Goal: Transaction & Acquisition: Purchase product/service

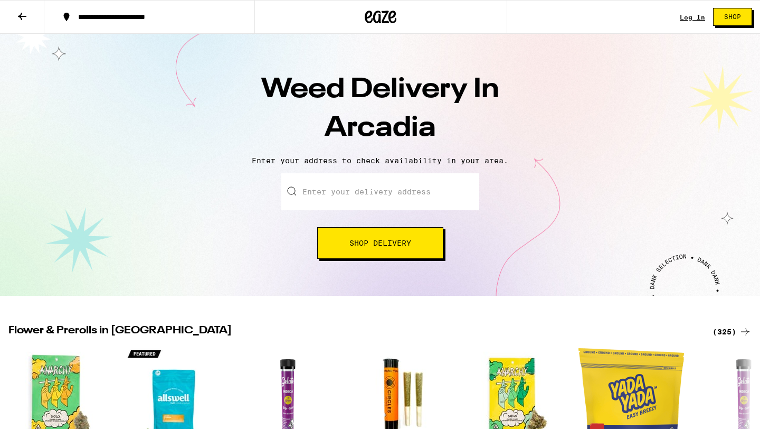
click at [363, 197] on input "Enter your delivery address" at bounding box center [380, 191] width 198 height 37
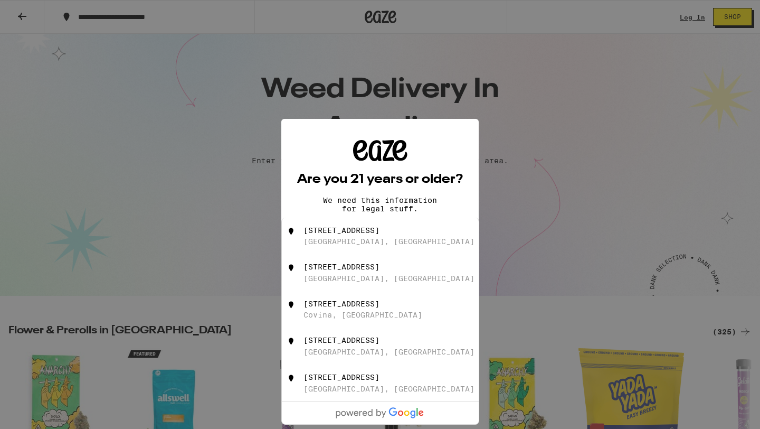
click at [346, 239] on div "[GEOGRAPHIC_DATA], [GEOGRAPHIC_DATA]" at bounding box center [389, 241] width 171 height 8
type input "[STREET_ADDRESS]"
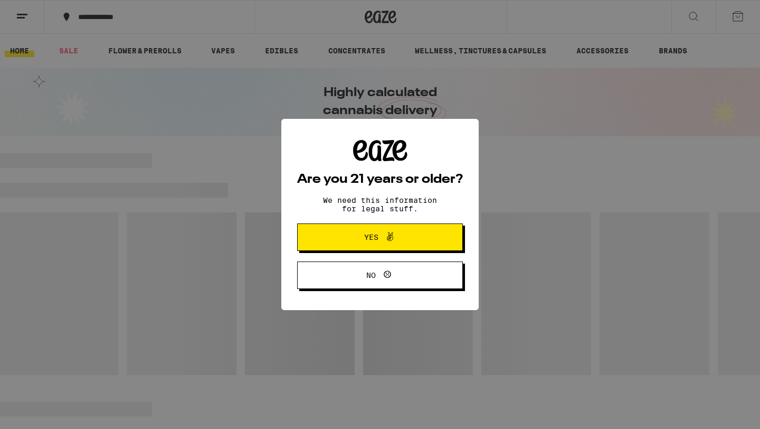
click at [398, 239] on span "Yes" at bounding box center [380, 237] width 80 height 14
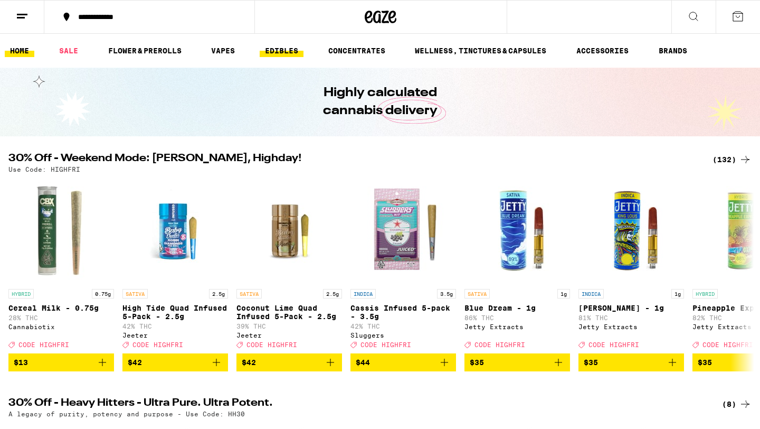
click at [276, 46] on link "EDIBLES" at bounding box center [282, 50] width 44 height 13
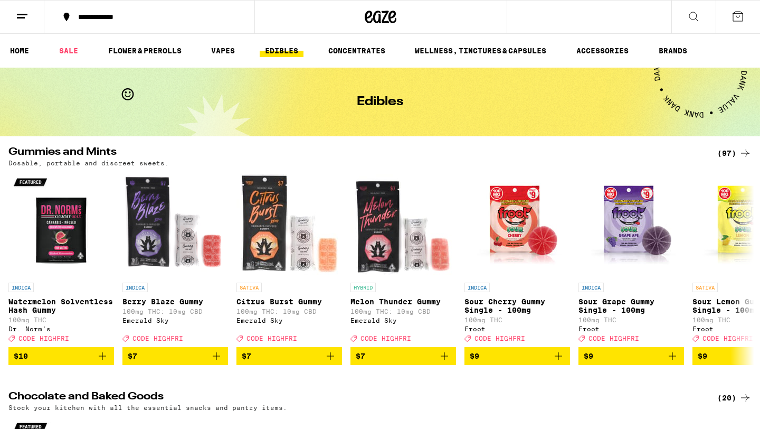
click at [726, 148] on div "(97)" at bounding box center [735, 153] width 34 height 13
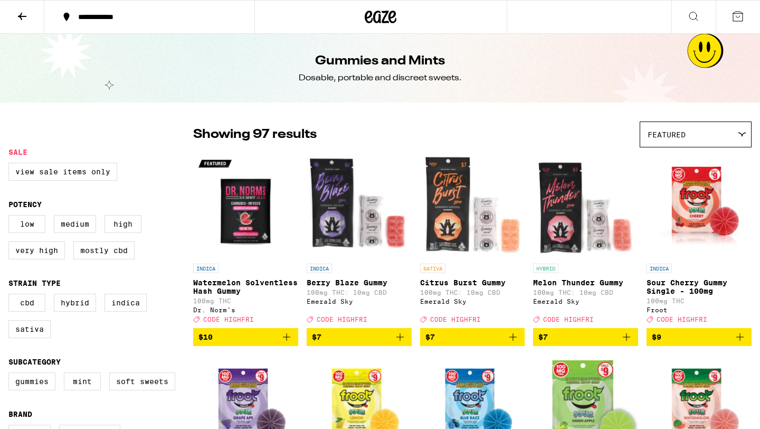
scroll to position [8, 0]
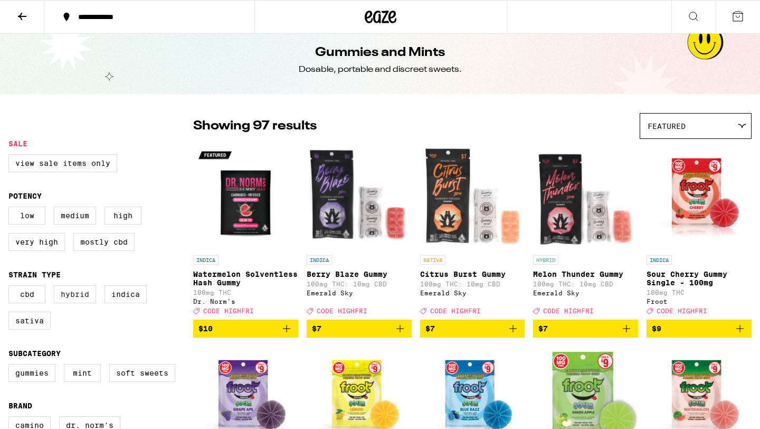
click at [85, 303] on label "Hybrid" at bounding box center [75, 294] width 42 height 18
click at [11, 287] on input "Hybrid" at bounding box center [11, 287] width 1 height 1
checkbox input "true"
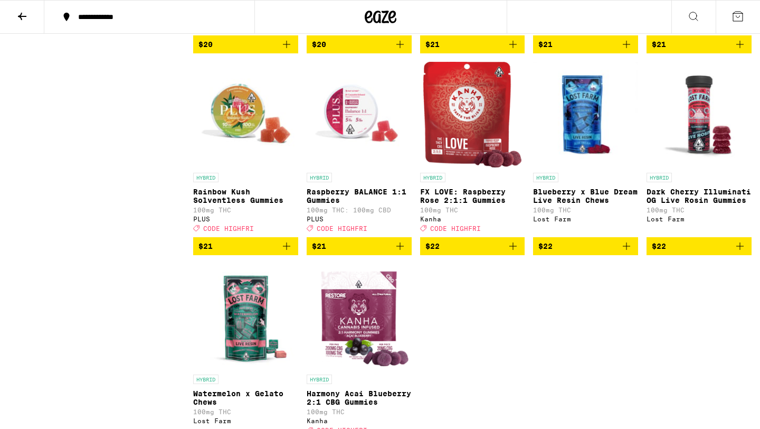
scroll to position [1305, 0]
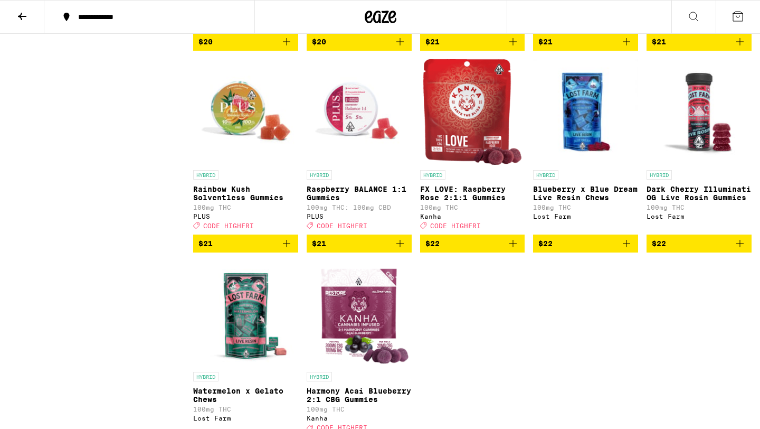
click at [233, 202] on p "Rainbow Kush Solventless Gummies" at bounding box center [245, 193] width 105 height 17
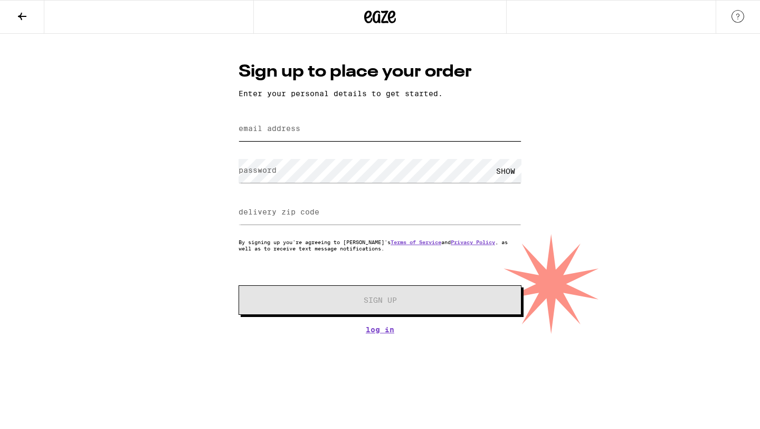
click at [349, 131] on input "email address" at bounding box center [380, 129] width 283 height 24
type input "[EMAIL_ADDRESS][DOMAIN_NAME]"
click at [305, 216] on label "delivery zip code" at bounding box center [279, 212] width 81 height 8
type input "91007"
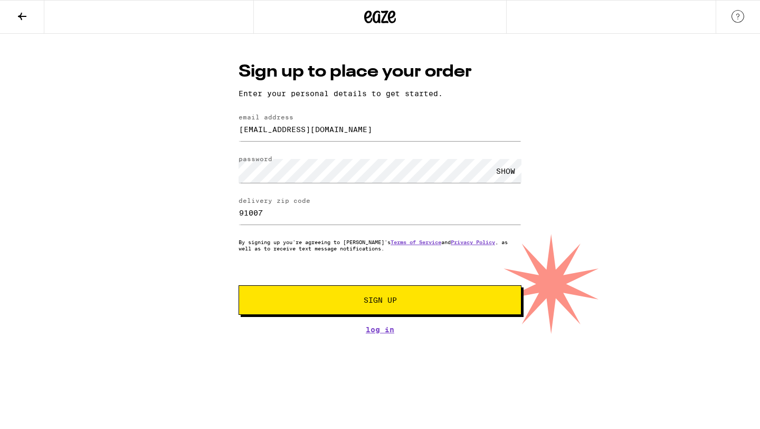
click at [330, 293] on button "Sign Up" at bounding box center [380, 300] width 283 height 30
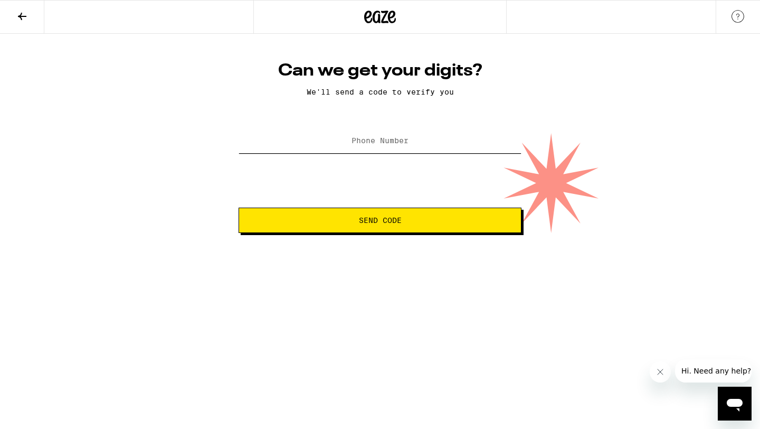
click at [417, 138] on input "Phone Number" at bounding box center [380, 141] width 283 height 24
type input "[PHONE_NUMBER]"
click at [373, 231] on button "Send Code" at bounding box center [380, 220] width 283 height 25
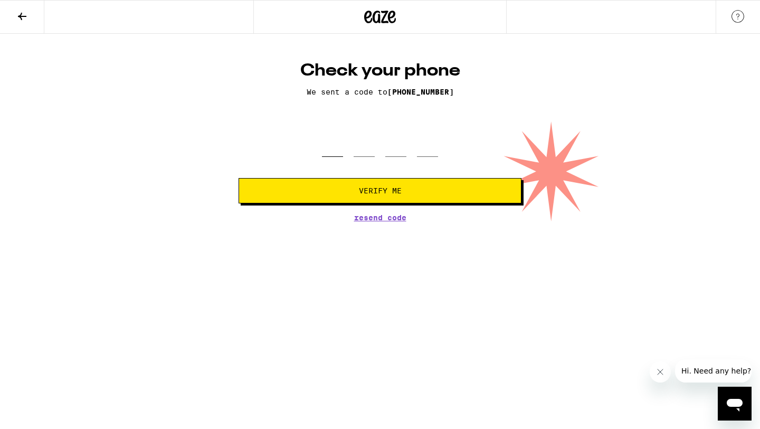
click at [341, 139] on input "tel" at bounding box center [332, 141] width 21 height 31
type input "9"
type input "0"
type input "8"
type input "2"
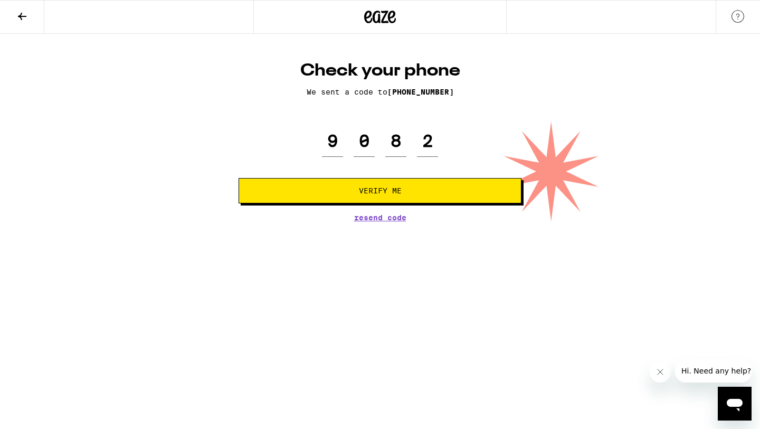
click at [406, 194] on span "Verify Me" at bounding box center [380, 190] width 265 height 7
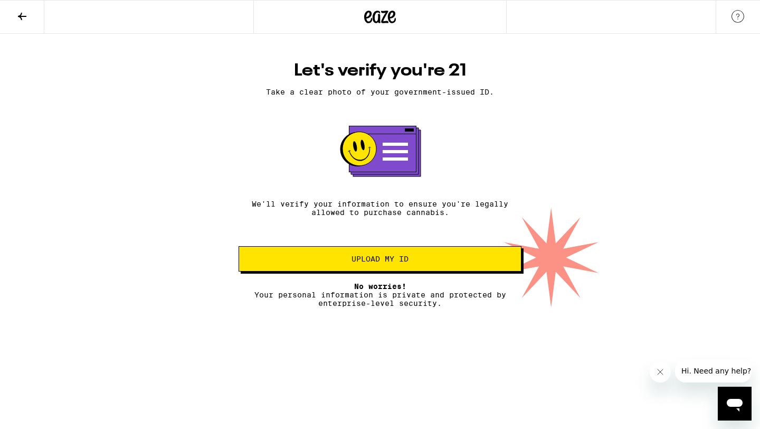
click at [328, 256] on button "Upload my ID" at bounding box center [380, 258] width 283 height 25
click at [358, 262] on span "Upload my ID" at bounding box center [380, 258] width 57 height 7
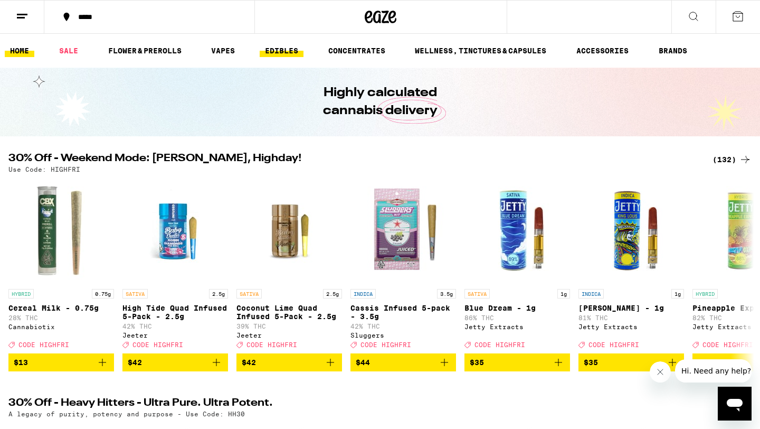
click at [278, 52] on link "EDIBLES" at bounding box center [282, 50] width 44 height 13
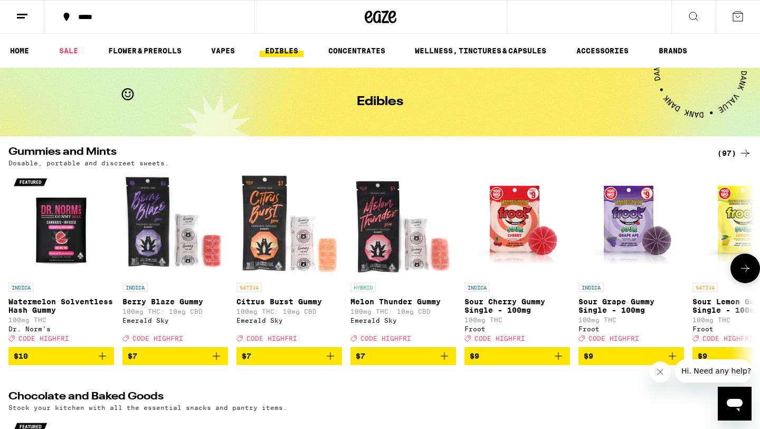
click at [56, 223] on img "Open page for Watermelon Solventless Hash Gummy from Dr. Norm's" at bounding box center [61, 225] width 106 height 106
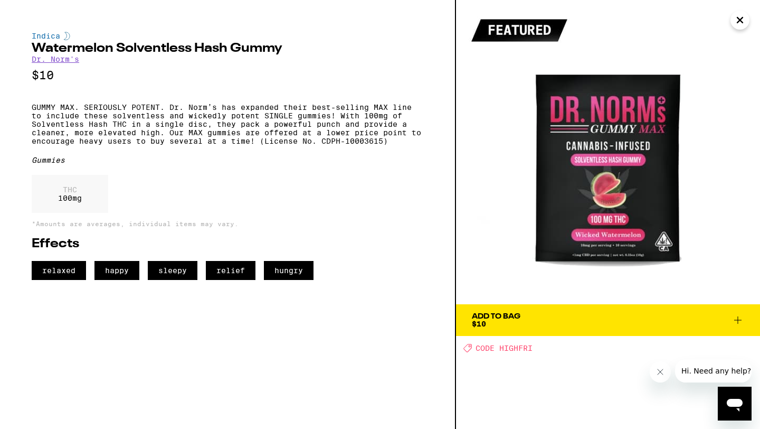
click at [743, 25] on icon "Close" at bounding box center [740, 20] width 13 height 16
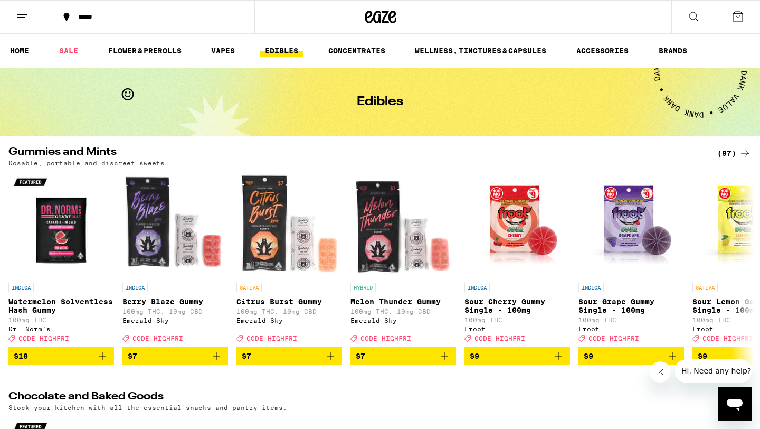
click at [747, 155] on icon at bounding box center [745, 152] width 8 height 7
click at [745, 152] on icon at bounding box center [745, 153] width 13 height 13
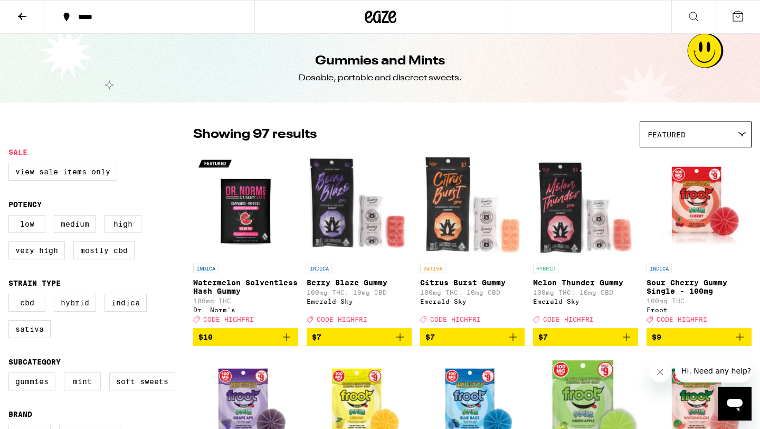
click at [95, 306] on label "Hybrid" at bounding box center [75, 303] width 42 height 18
click at [11, 296] on input "Hybrid" at bounding box center [11, 295] width 1 height 1
checkbox input "true"
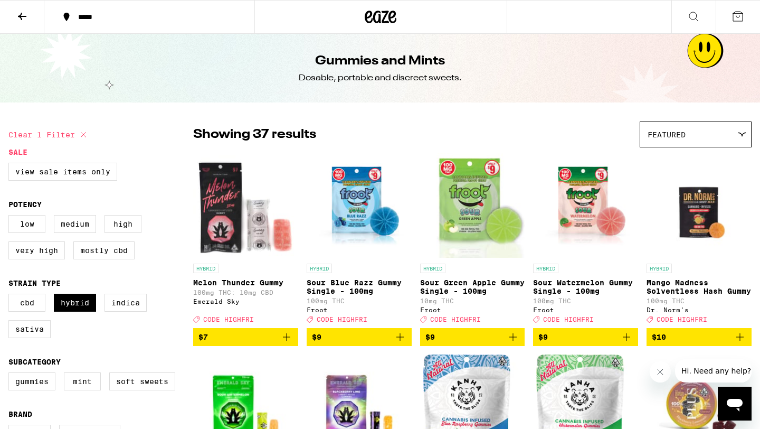
click at [679, 280] on p "Mango Madness Solventless Hash Gummy" at bounding box center [699, 286] width 105 height 17
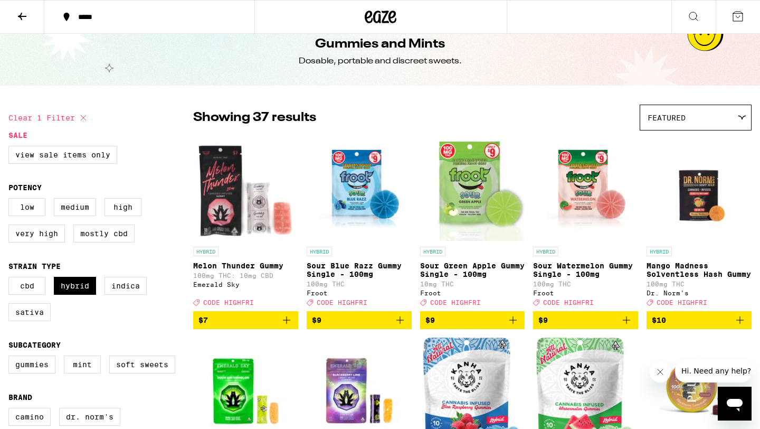
scroll to position [17, 0]
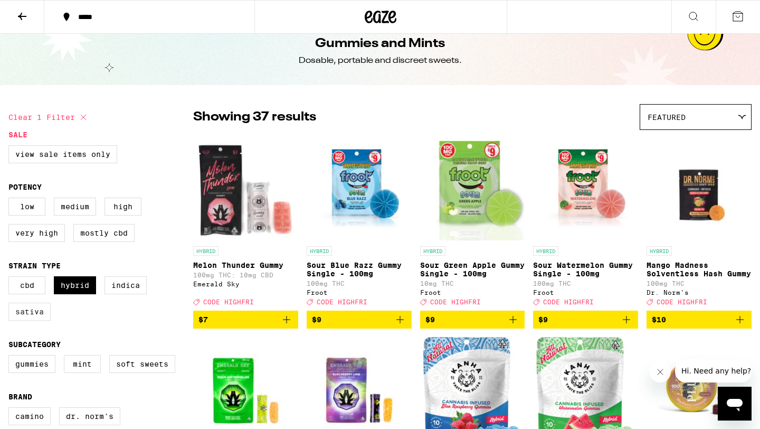
click at [39, 321] on label "Sativa" at bounding box center [29, 312] width 42 height 18
click at [11, 278] on input "Sativa" at bounding box center [11, 278] width 1 height 1
checkbox input "true"
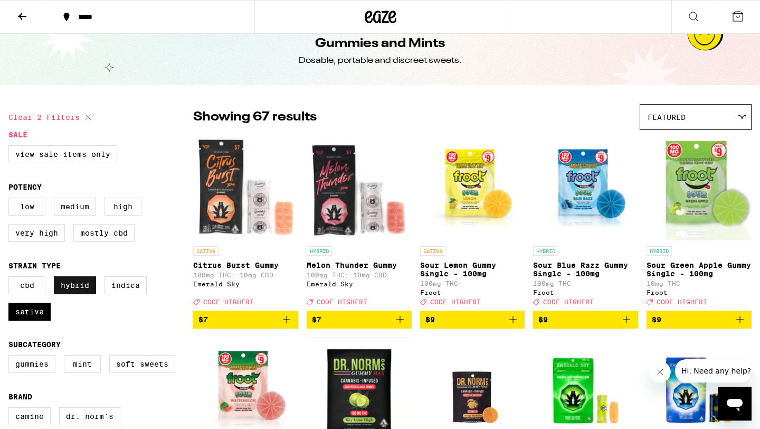
click at [69, 288] on label "Hybrid" at bounding box center [75, 285] width 42 height 18
click at [11, 278] on input "Hybrid" at bounding box center [11, 278] width 1 height 1
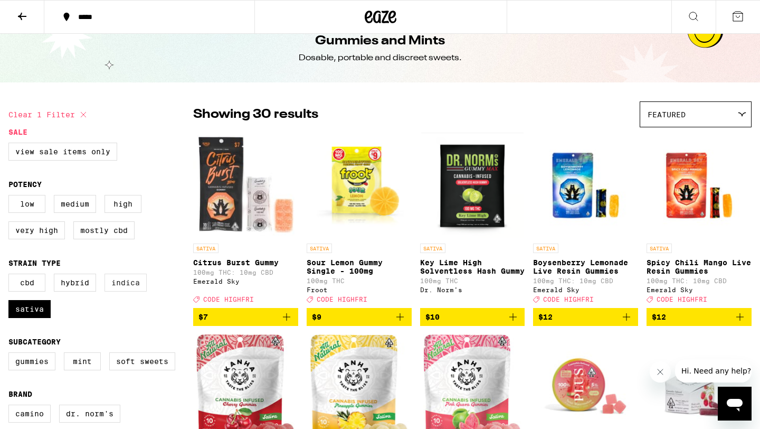
scroll to position [27, 0]
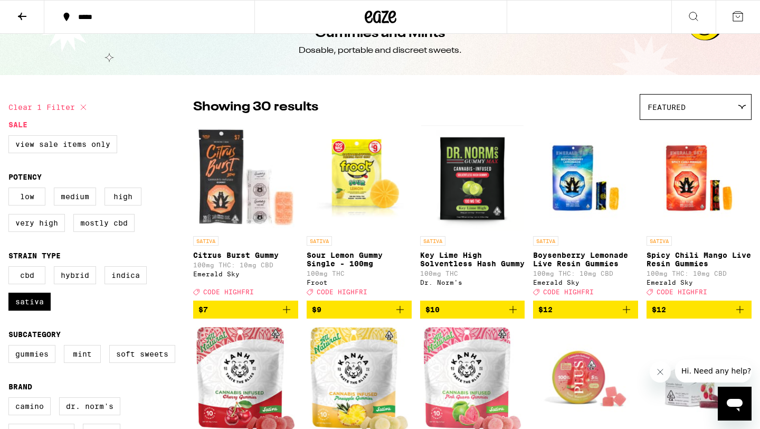
click at [483, 210] on img "Open page for Key Lime High Solventless Hash Gummy from Dr. Norm's" at bounding box center [472, 178] width 102 height 106
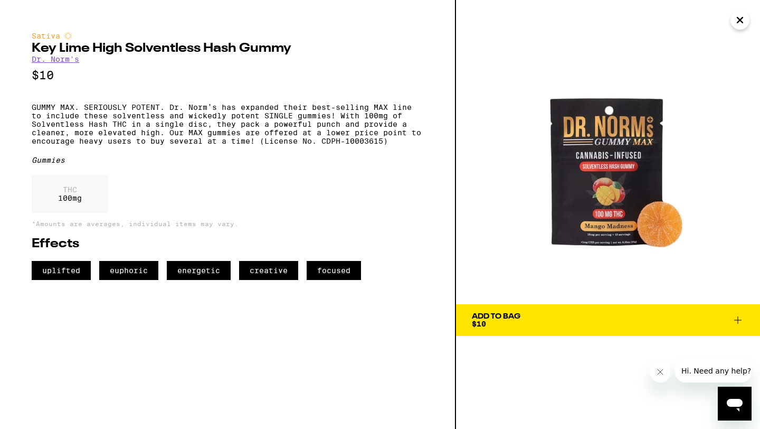
click at [740, 316] on icon at bounding box center [738, 320] width 13 height 13
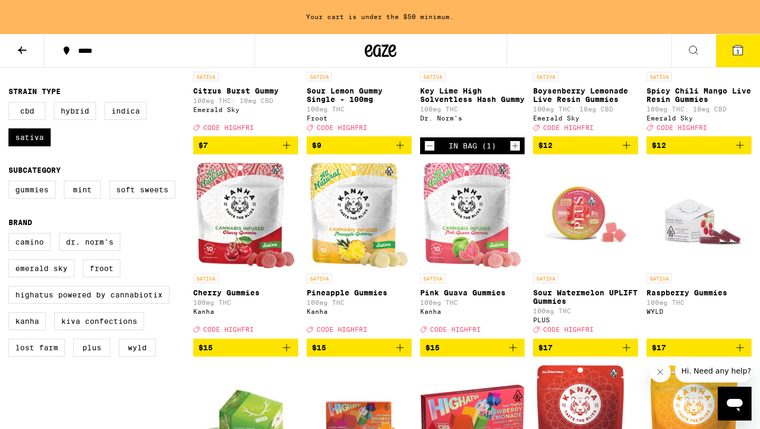
scroll to position [227, 0]
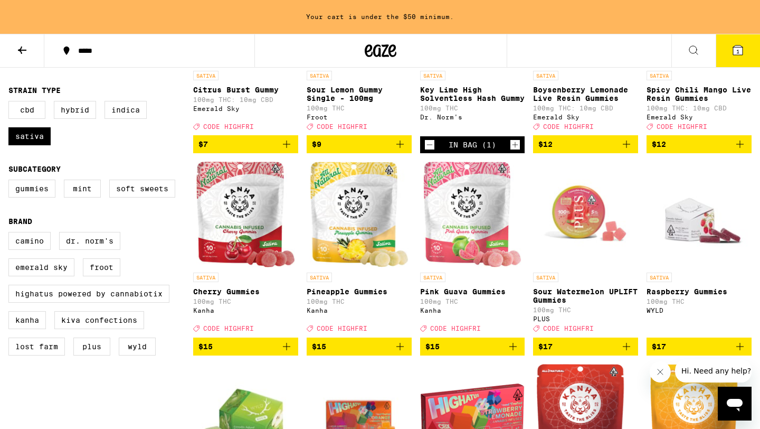
click at [708, 296] on p "Raspberry Gummies" at bounding box center [699, 291] width 105 height 8
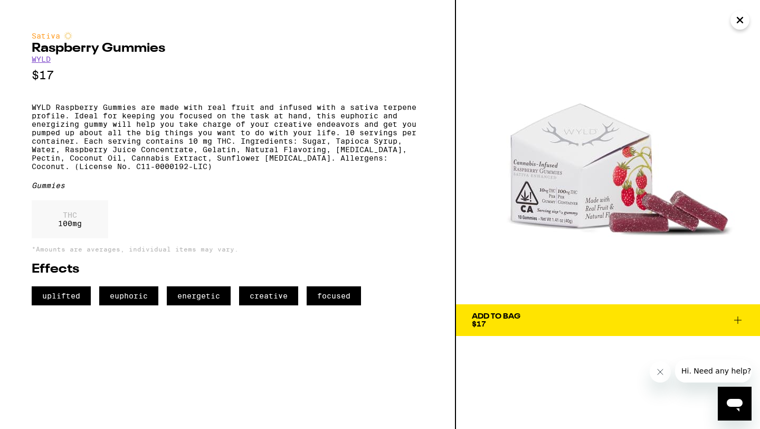
click at [508, 318] on div "Add To Bag" at bounding box center [496, 316] width 49 height 7
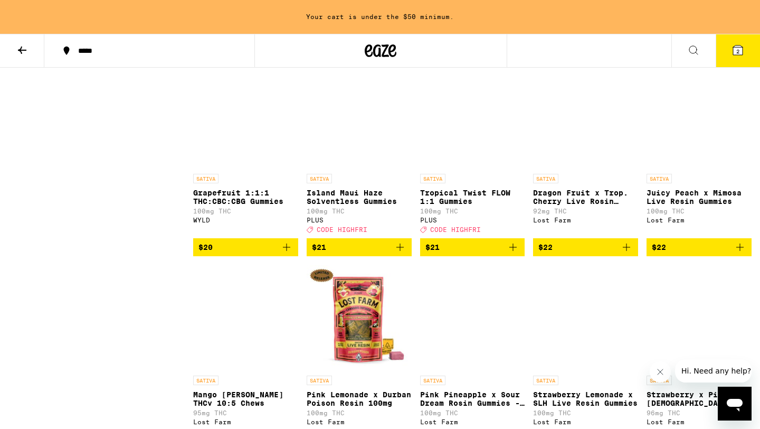
scroll to position [924, 0]
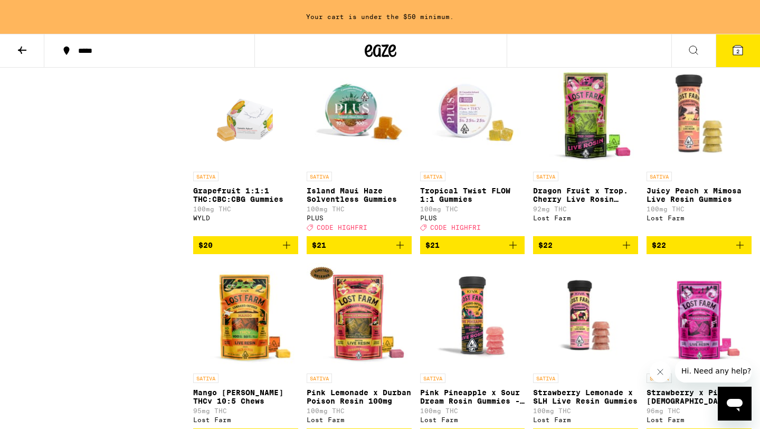
click at [584, 203] on p "Dragon Fruit x Trop. Cherry Live Rosin Chews" at bounding box center [585, 194] width 105 height 17
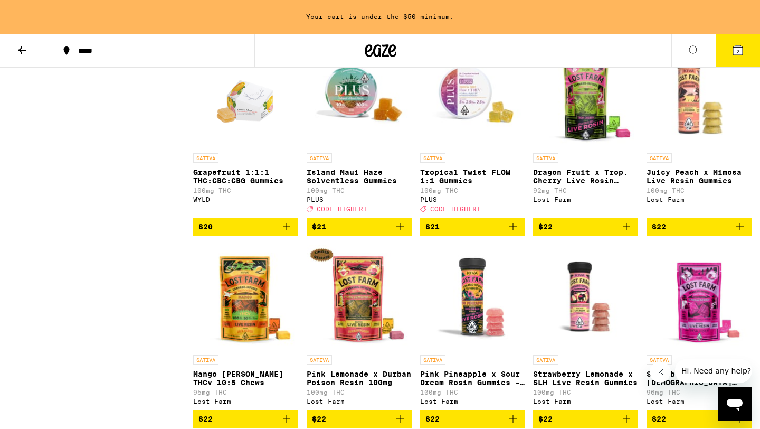
scroll to position [944, 0]
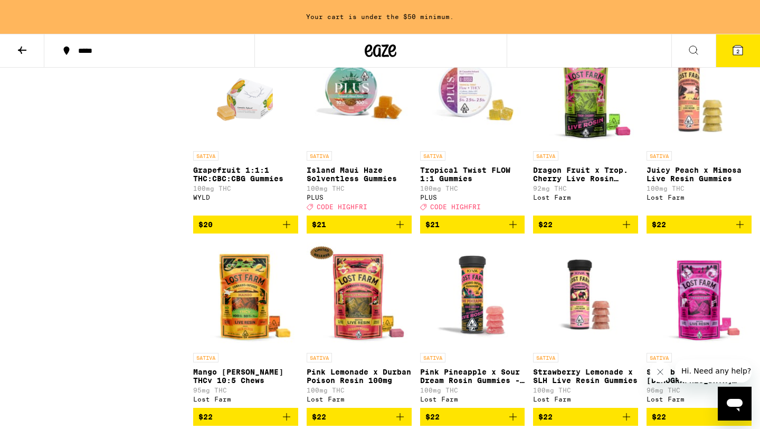
click at [707, 183] on p "Juicy Peach x Mimosa Live Resin Gummies" at bounding box center [699, 174] width 105 height 17
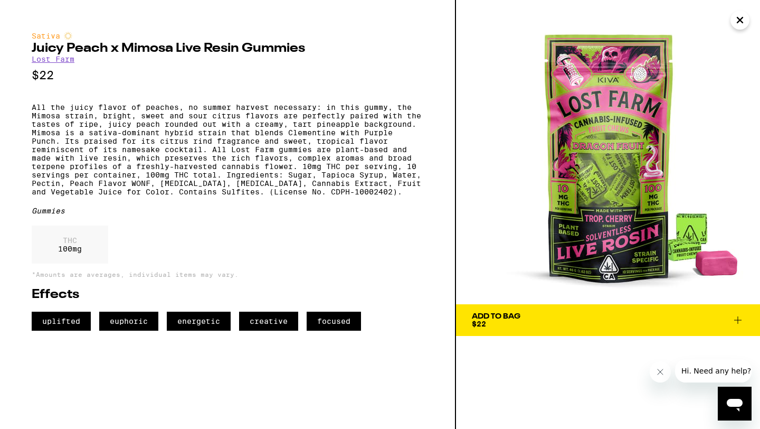
click at [738, 29] on button "Close" at bounding box center [740, 20] width 19 height 19
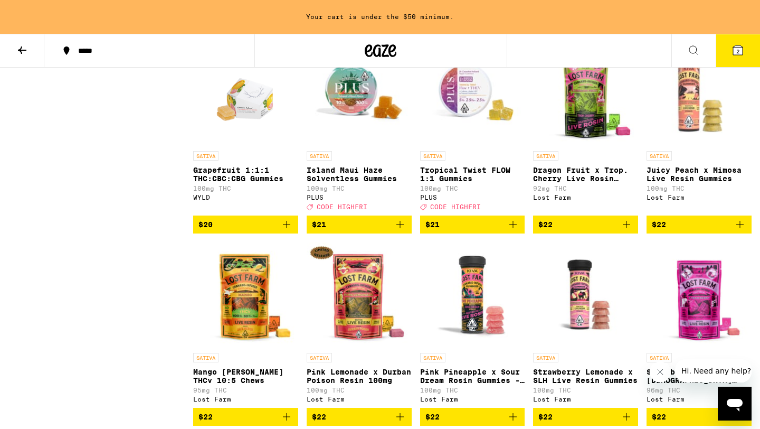
click at [691, 146] on img "Open page for Juicy Peach x Mimosa Live Resin Gummies from Lost Farm" at bounding box center [699, 93] width 105 height 106
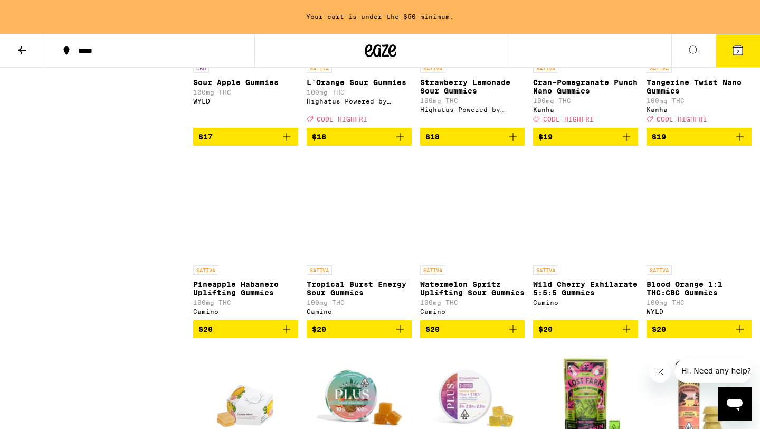
scroll to position [640, 0]
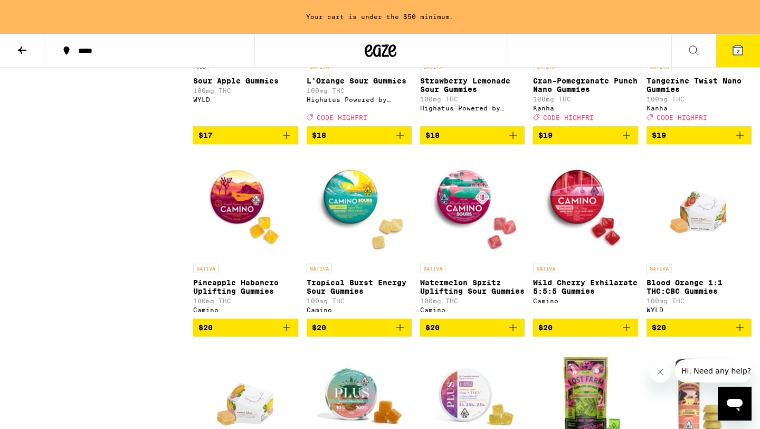
click at [689, 295] on p "Blood Orange 1:1 THC:CBC Gummies" at bounding box center [699, 286] width 105 height 17
click at [694, 295] on p "Blood Orange 1:1 THC:CBC Gummies" at bounding box center [699, 286] width 105 height 17
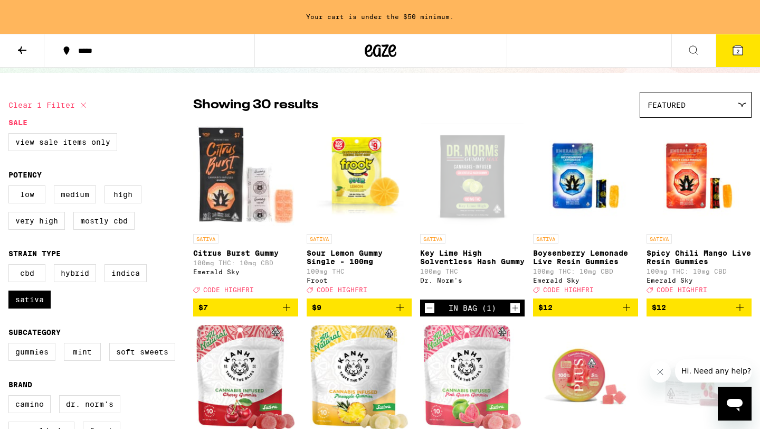
scroll to position [46, 0]
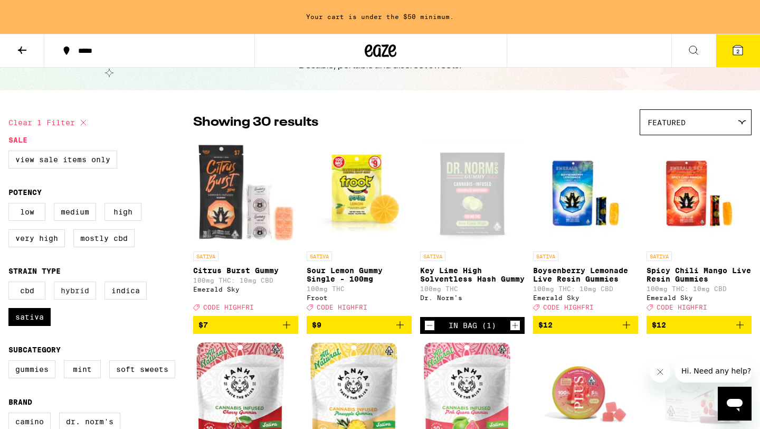
click at [83, 297] on label "Hybrid" at bounding box center [75, 290] width 42 height 18
click at [11, 284] on input "Hybrid" at bounding box center [11, 283] width 1 height 1
checkbox input "true"
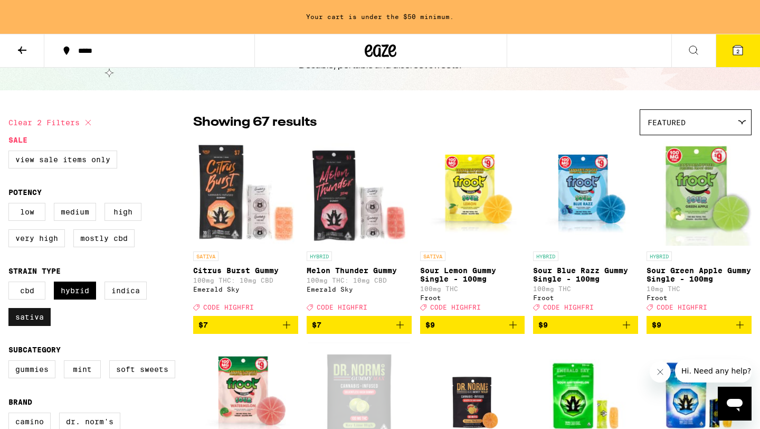
click at [35, 326] on label "Sativa" at bounding box center [29, 317] width 42 height 18
click at [11, 284] on input "Sativa" at bounding box center [11, 283] width 1 height 1
checkbox input "false"
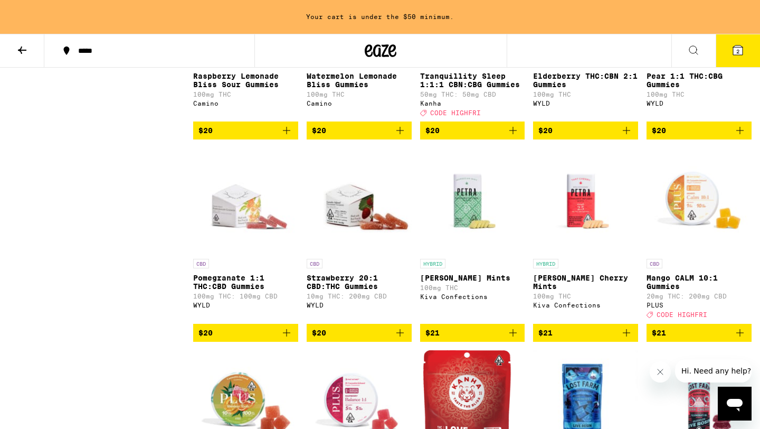
scroll to position [1055, 0]
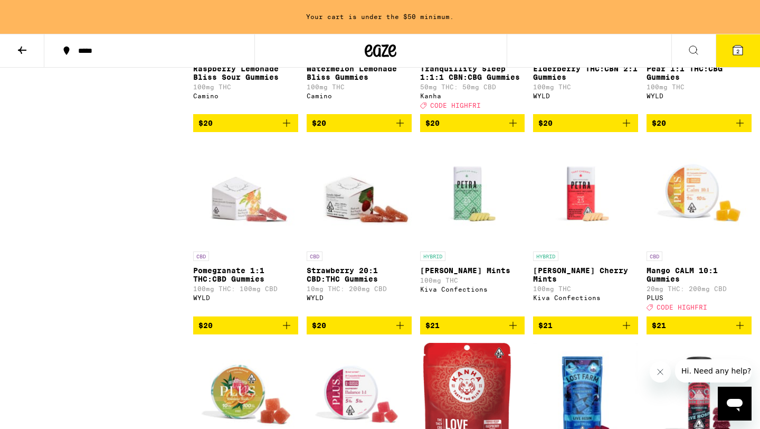
click at [218, 283] on p "Pomegranate 1:1 THC:CBD Gummies" at bounding box center [245, 274] width 105 height 17
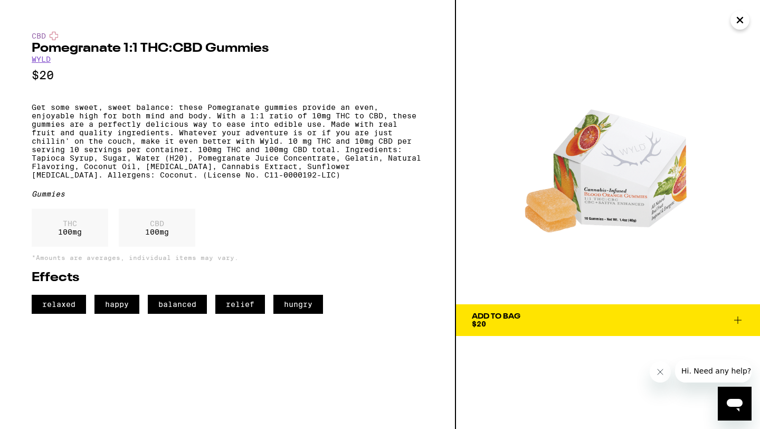
click at [508, 317] on div "Add To Bag" at bounding box center [496, 316] width 49 height 7
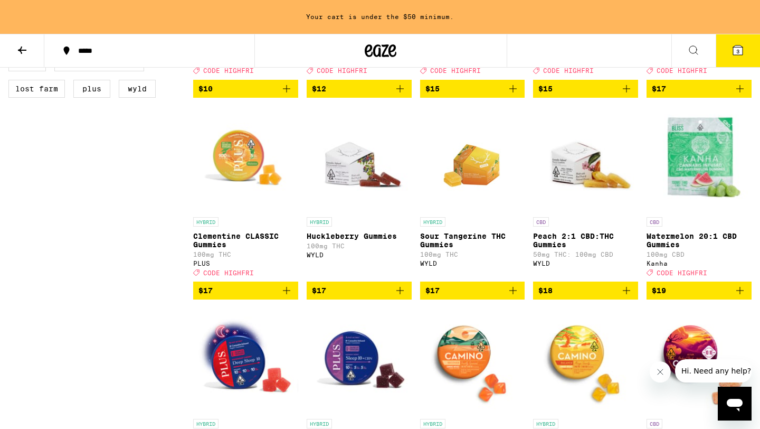
scroll to position [443, 0]
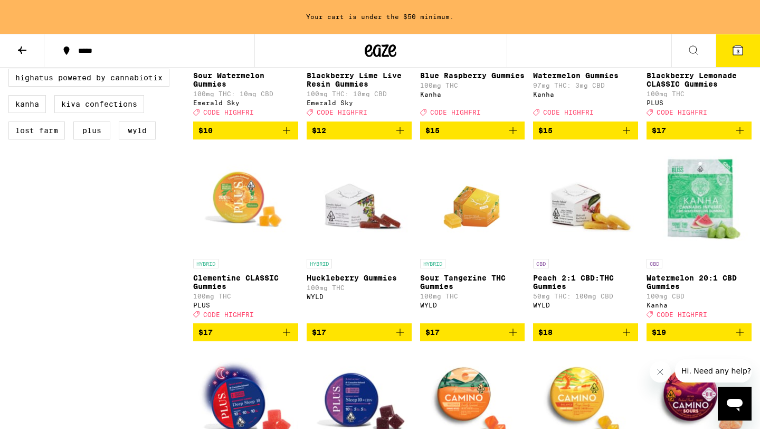
click at [736, 56] on icon at bounding box center [738, 50] width 13 height 13
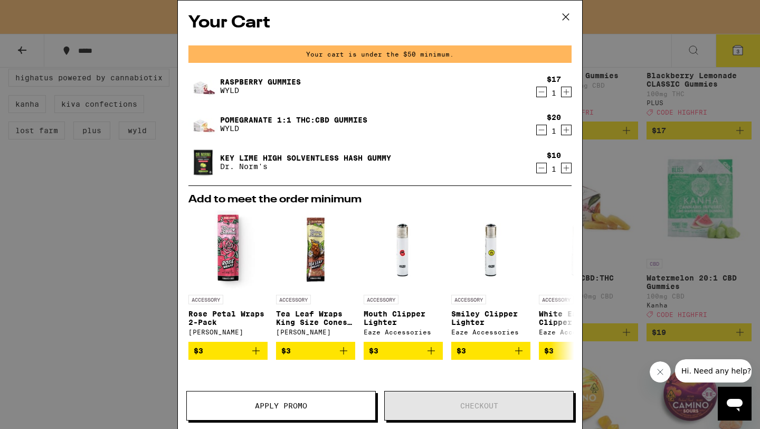
click at [574, 20] on button at bounding box center [566, 18] width 33 height 34
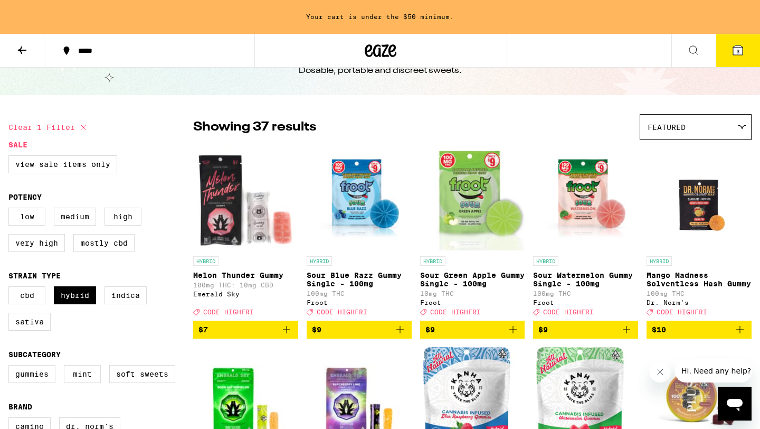
scroll to position [26, 0]
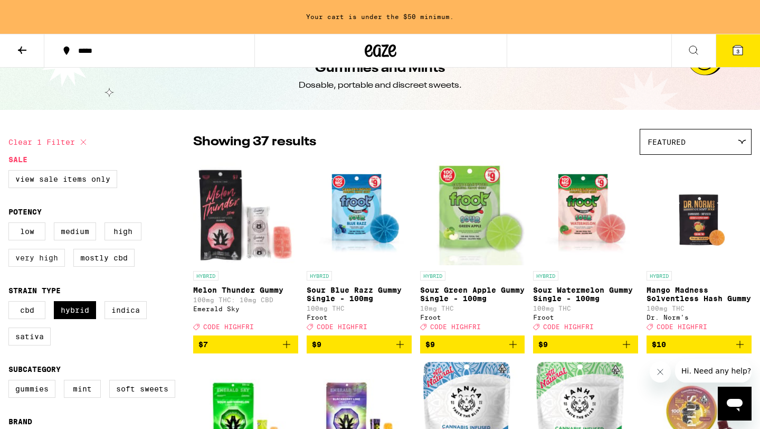
click at [26, 260] on label "Very High" at bounding box center [36, 258] width 57 height 18
click at [11, 224] on input "Very High" at bounding box center [11, 224] width 1 height 1
checkbox input "true"
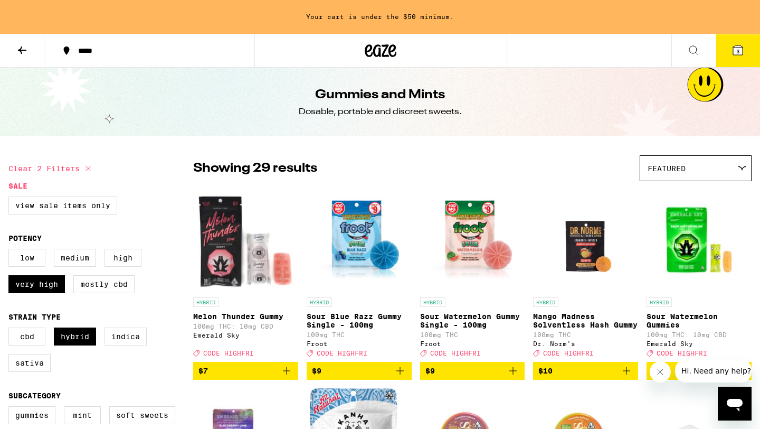
click at [684, 57] on button at bounding box center [694, 50] width 44 height 33
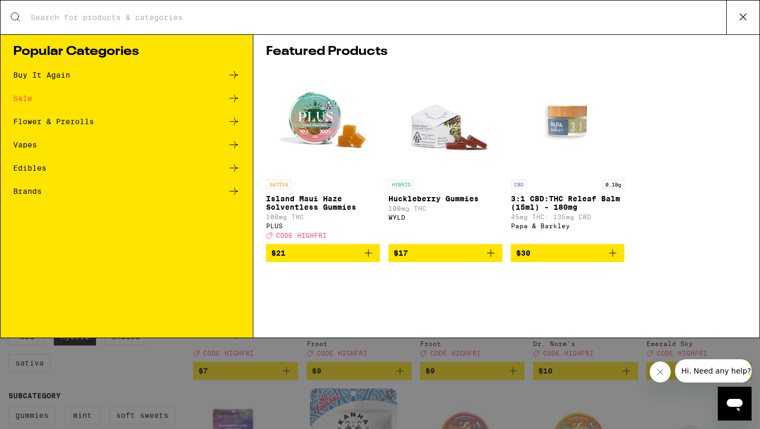
click at [33, 142] on div "Vapes" at bounding box center [25, 144] width 24 height 7
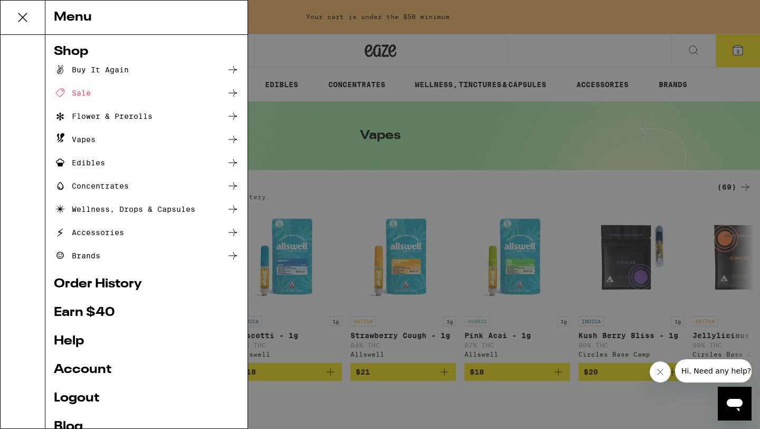
click at [699, 49] on div "Menu Shop Buy It Again Sale Flower & Prerolls Vapes Edibles Concentrates Wellne…" at bounding box center [380, 214] width 760 height 429
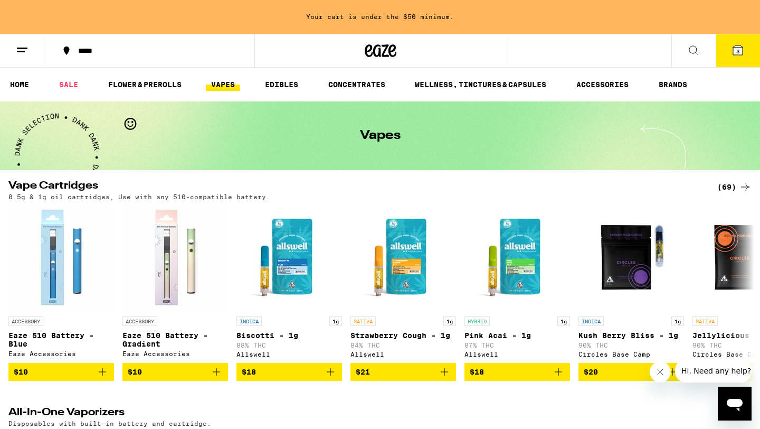
click at [699, 49] on icon at bounding box center [694, 50] width 13 height 13
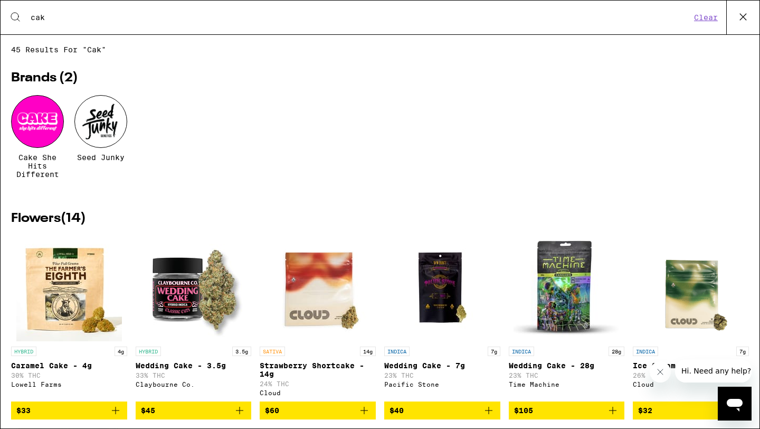
type input "cak"
click at [53, 123] on div at bounding box center [37, 121] width 53 height 53
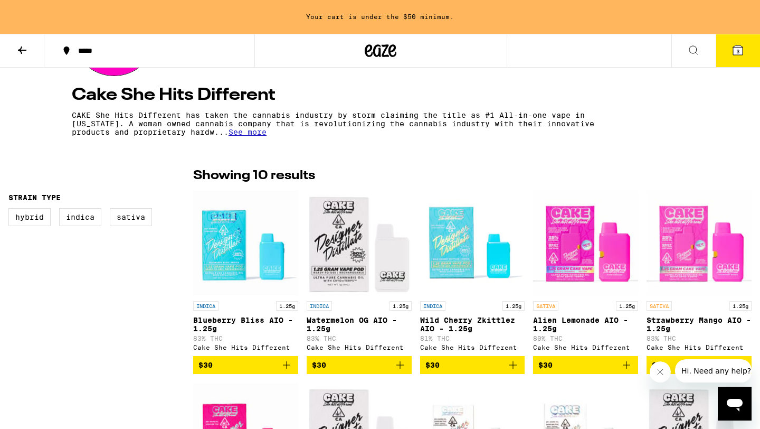
scroll to position [185, 0]
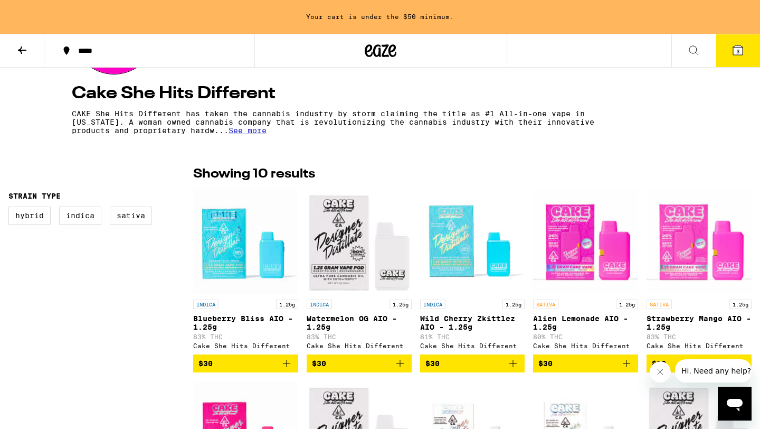
click at [224, 251] on img "Open page for Blueberry Bliss AIO - 1.25g from Cake She Hits Different" at bounding box center [245, 242] width 105 height 106
click at [353, 267] on img "Open page for Watermelon OG AIO - 1.25g from Cake She Hits Different" at bounding box center [359, 242] width 105 height 106
click at [35, 218] on label "Hybrid" at bounding box center [29, 215] width 42 height 18
click at [11, 209] on input "Hybrid" at bounding box center [11, 208] width 1 height 1
checkbox input "true"
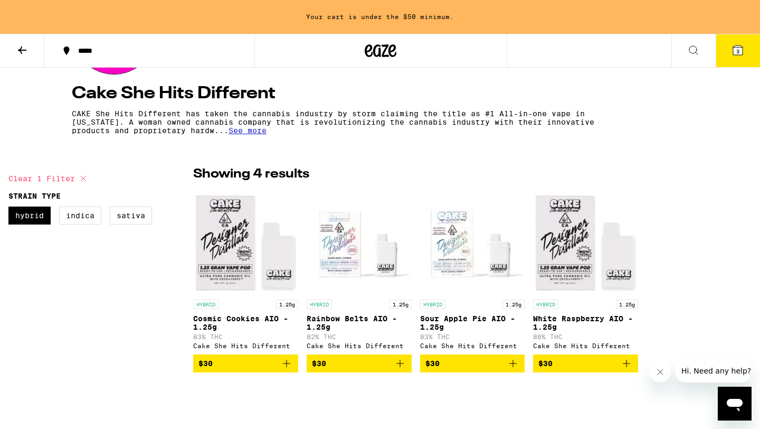
click at [593, 316] on p "White Raspberry AIO - 1.25g" at bounding box center [585, 322] width 105 height 17
click at [19, 49] on icon at bounding box center [22, 50] width 13 height 13
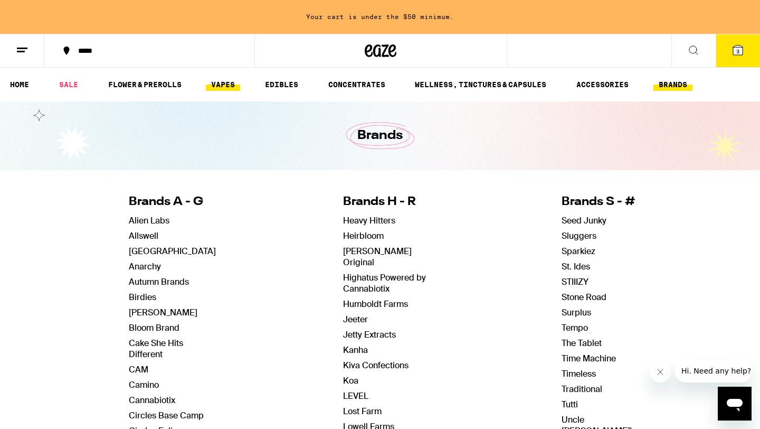
click at [218, 82] on link "VAPES" at bounding box center [223, 84] width 34 height 13
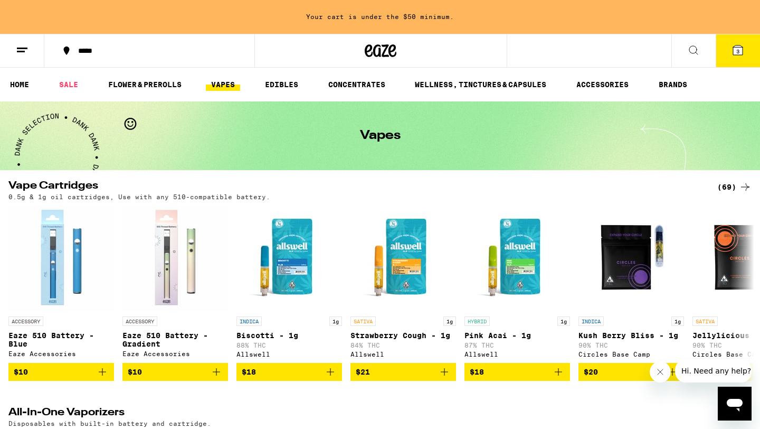
scroll to position [2, 0]
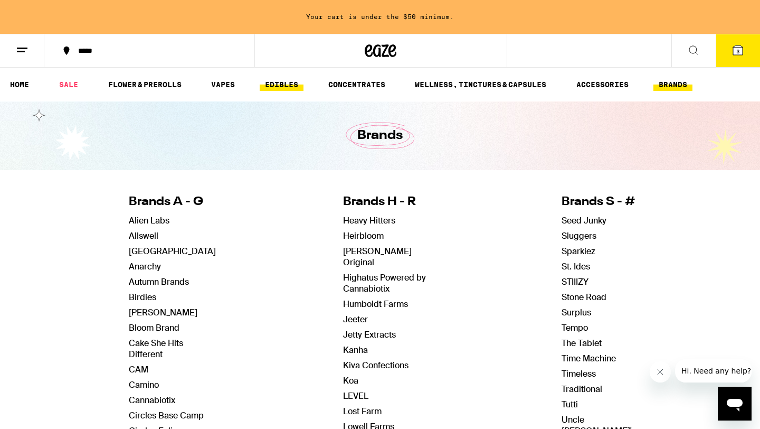
click at [280, 78] on link "EDIBLES" at bounding box center [282, 84] width 44 height 13
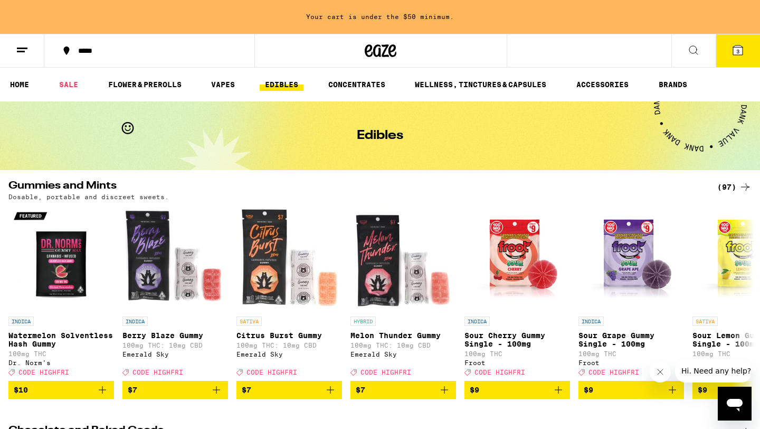
click at [694, 48] on icon at bounding box center [694, 50] width 13 height 13
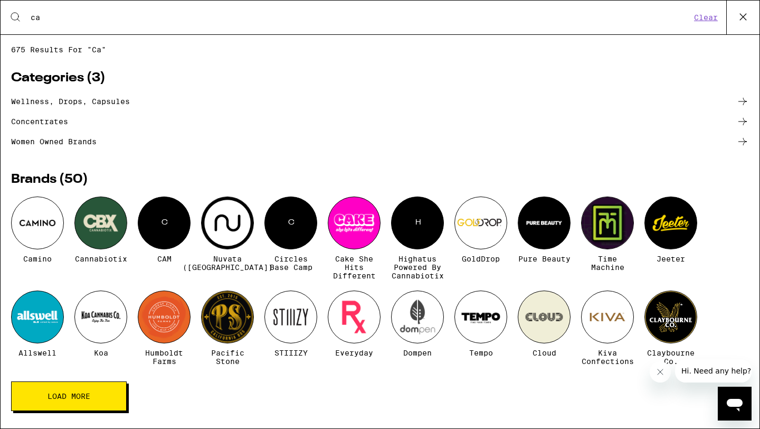
type input "c"
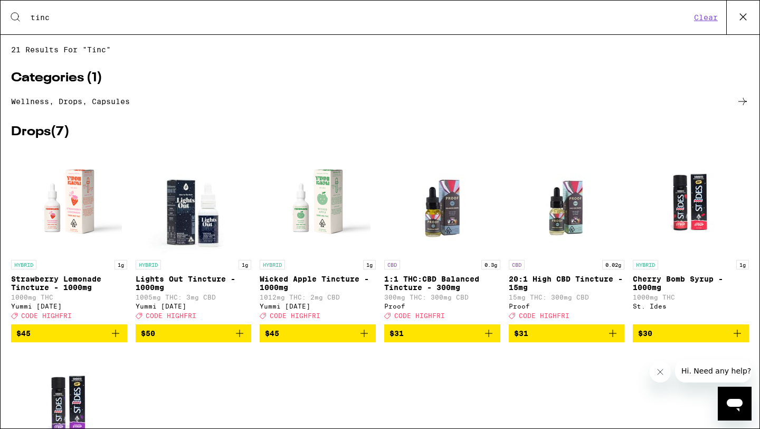
type input "tinc"
click at [745, 111] on span "Wellness, drops, capsules" at bounding box center [380, 105] width 738 height 20
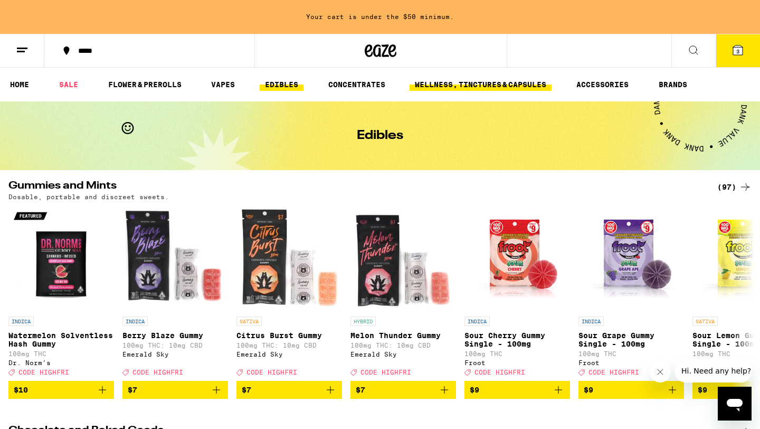
click at [505, 83] on link "WELLNESS, TINCTURES & CAPSULES" at bounding box center [481, 84] width 142 height 13
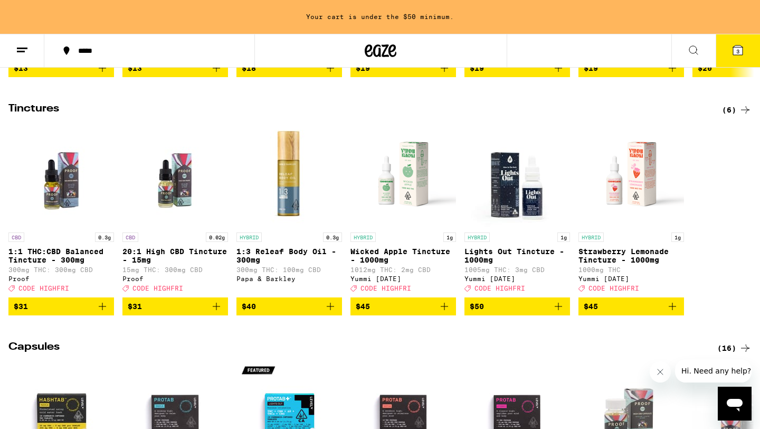
scroll to position [324, 0]
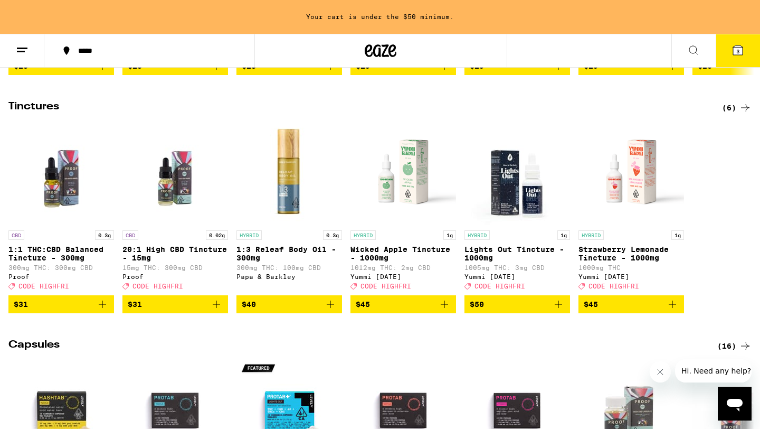
click at [748, 114] on icon at bounding box center [745, 107] width 13 height 13
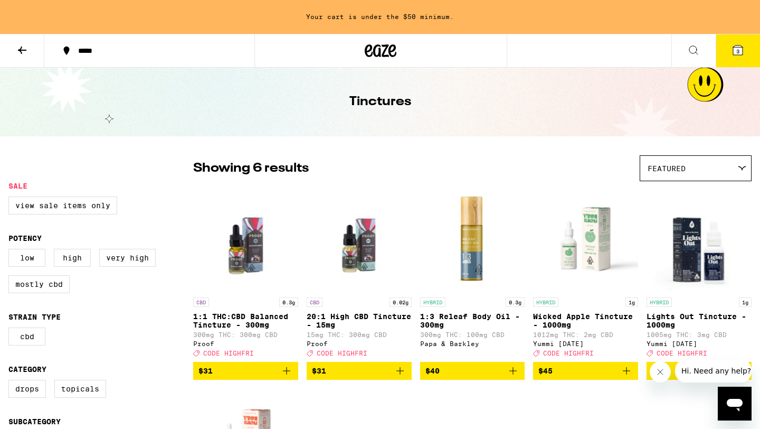
click at [21, 50] on icon at bounding box center [22, 50] width 13 height 13
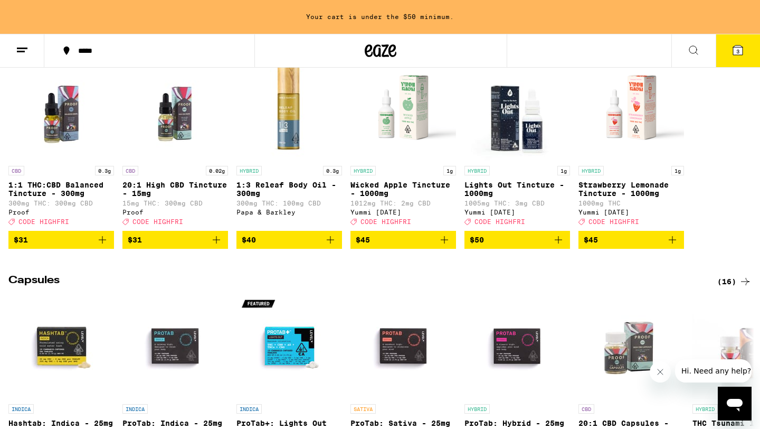
scroll to position [387, 0]
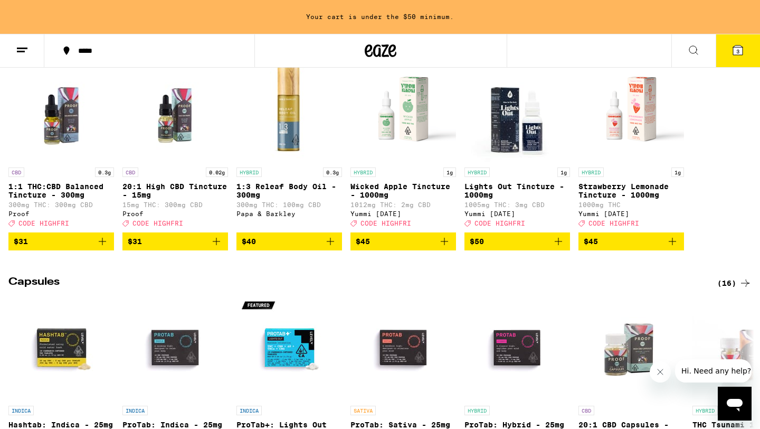
click at [676, 248] on icon "Add to bag" at bounding box center [672, 241] width 13 height 13
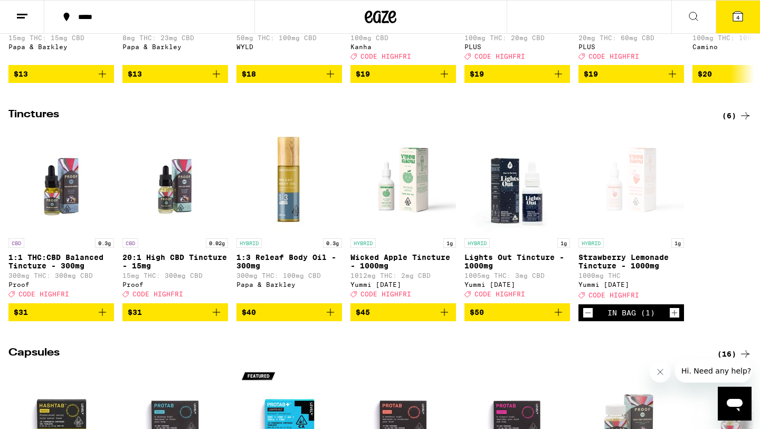
scroll to position [0, 0]
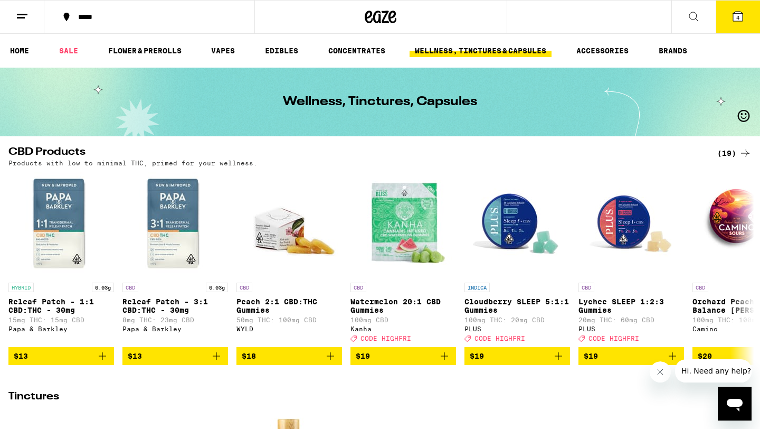
click at [741, 20] on icon at bounding box center [739, 17] width 10 height 10
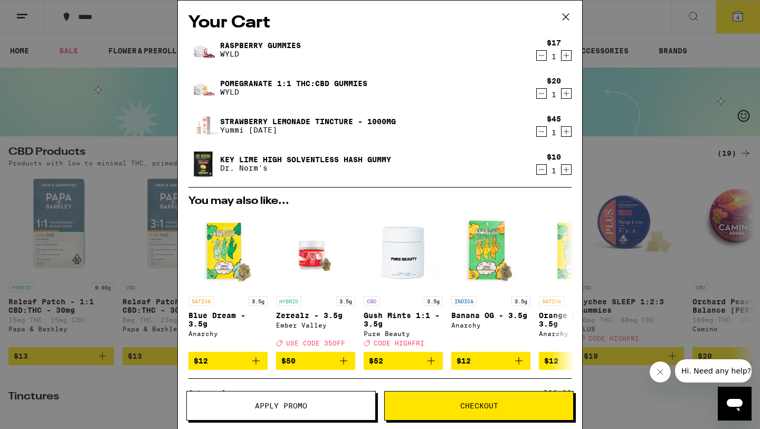
click at [567, 8] on button at bounding box center [566, 18] width 33 height 34
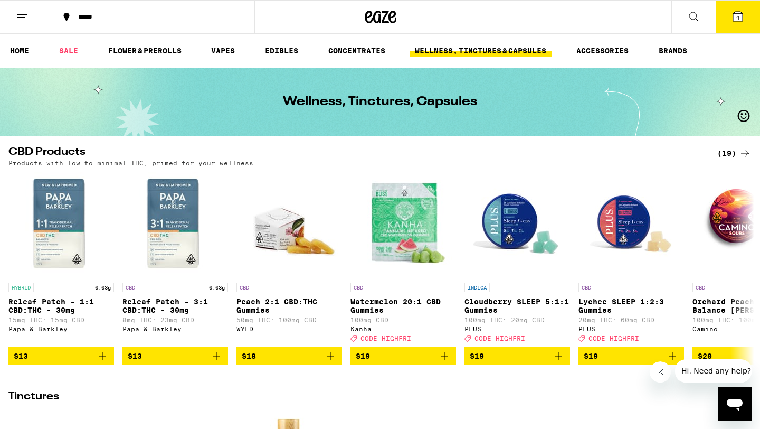
click at [701, 15] on button at bounding box center [694, 17] width 44 height 33
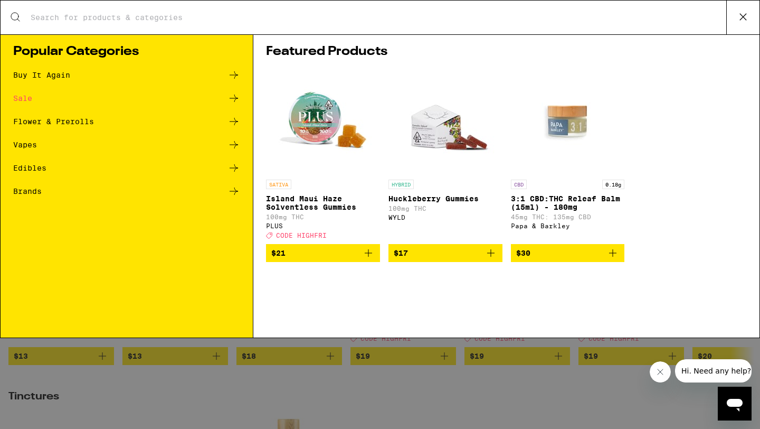
type input "cak"
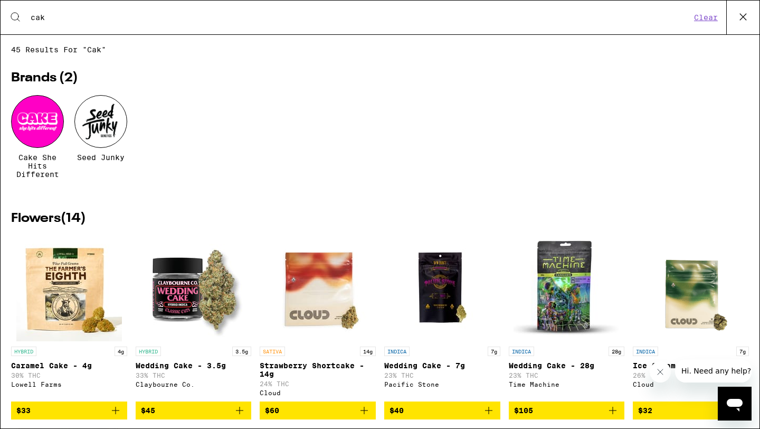
click at [35, 135] on div at bounding box center [37, 121] width 53 height 53
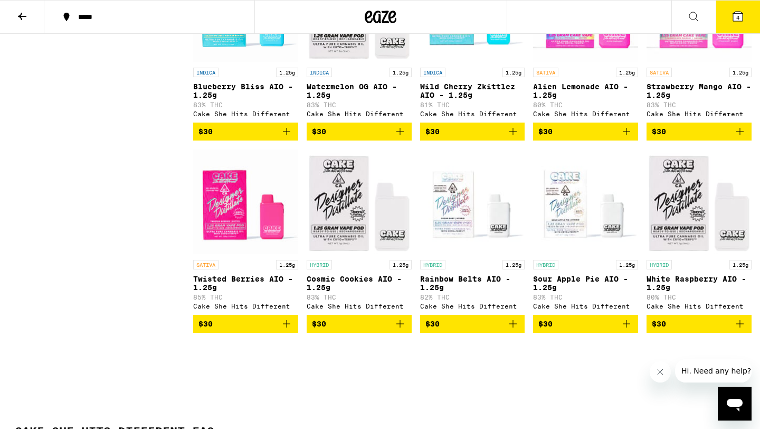
scroll to position [388, 0]
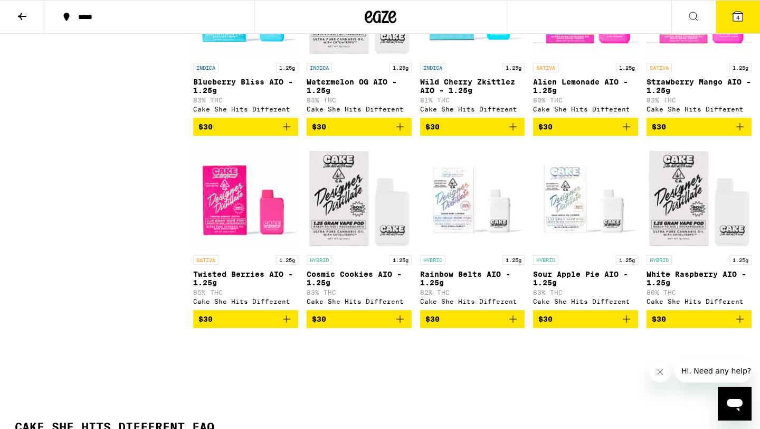
click at [738, 325] on icon "Add to bag" at bounding box center [740, 319] width 13 height 13
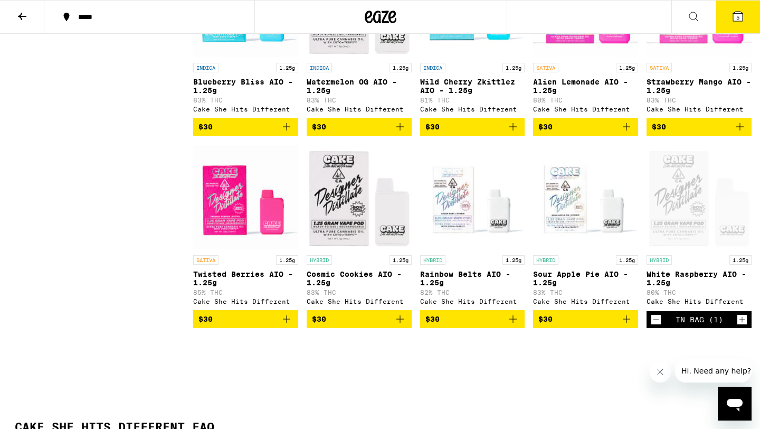
click at [740, 22] on icon at bounding box center [738, 16] width 13 height 13
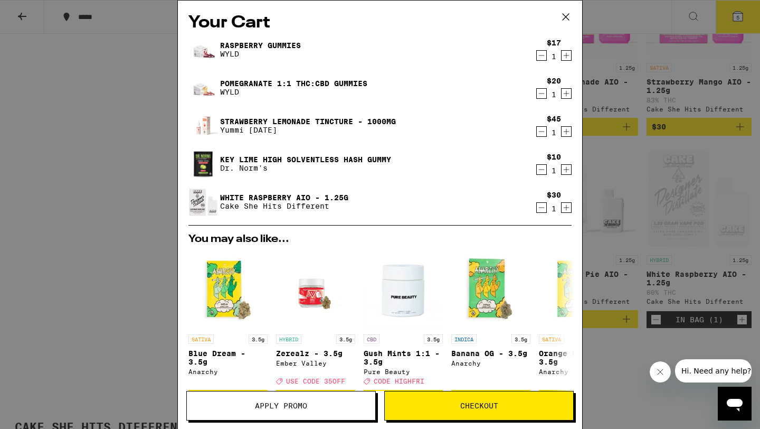
click at [567, 11] on icon at bounding box center [566, 17] width 16 height 16
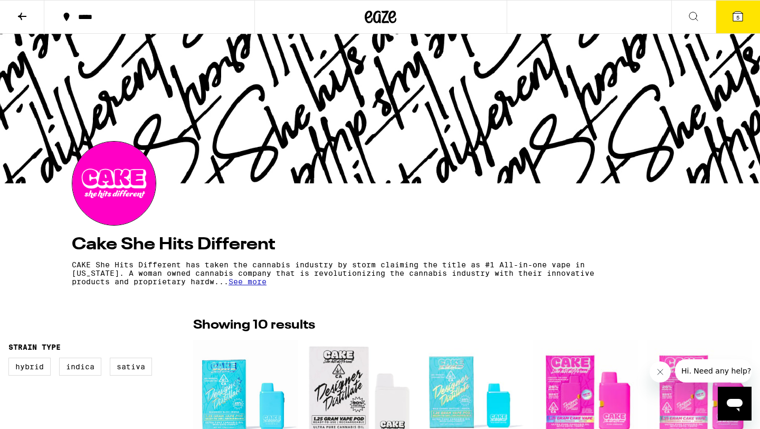
click at [24, 12] on icon at bounding box center [22, 16] width 13 height 13
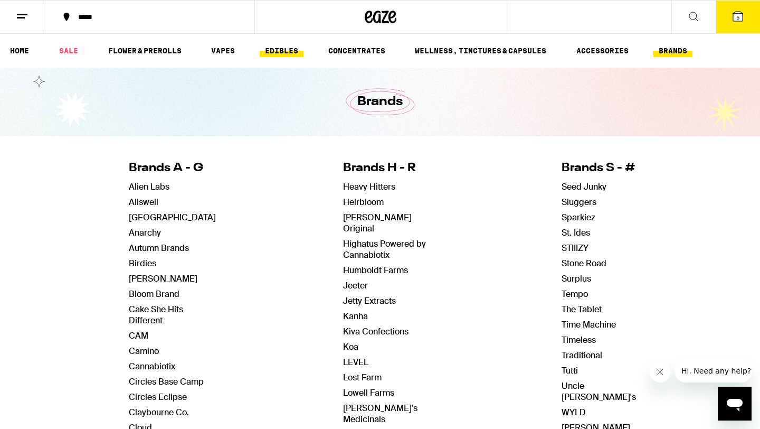
click at [283, 46] on link "EDIBLES" at bounding box center [282, 50] width 44 height 13
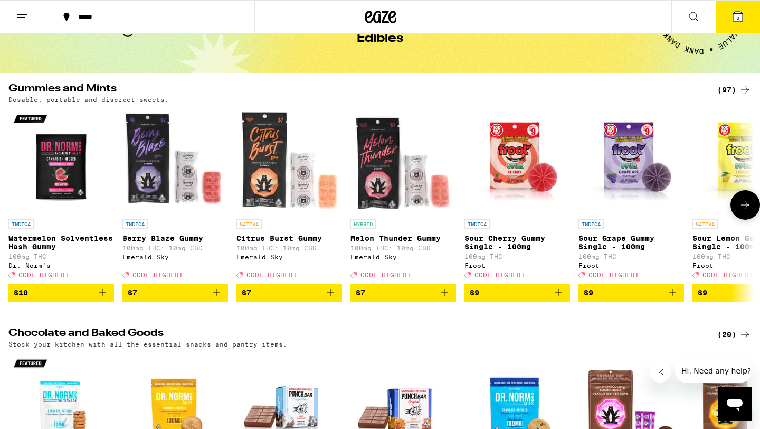
scroll to position [72, 0]
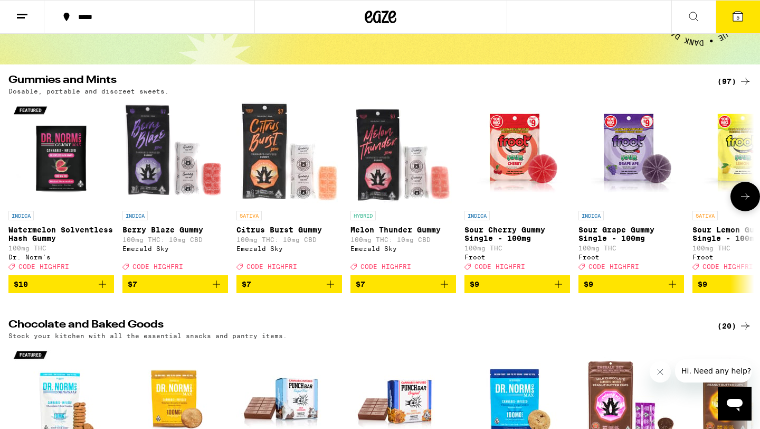
click at [247, 270] on span "CODE HIGHFRI" at bounding box center [272, 266] width 51 height 7
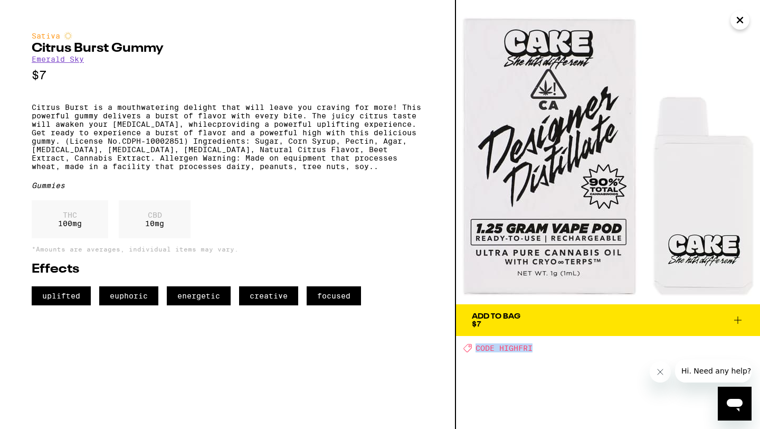
drag, startPoint x: 549, startPoint y: 351, endPoint x: 475, endPoint y: 351, distance: 73.4
click at [475, 351] on div "Deal Created with Sketch. CODE HIGHFRI" at bounding box center [612, 347] width 297 height 9
drag, startPoint x: 543, startPoint y: 356, endPoint x: 499, endPoint y: 351, distance: 44.7
click at [499, 351] on div "Add To Bag $7 Deal Created with Sketch. CODE HIGHFRI" at bounding box center [608, 214] width 304 height 429
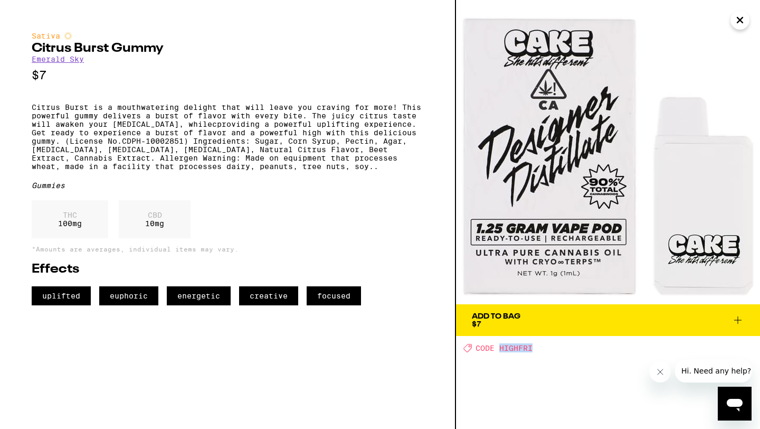
copy span "HIGHFRI"
click at [746, 22] on icon "Close" at bounding box center [740, 20] width 13 height 16
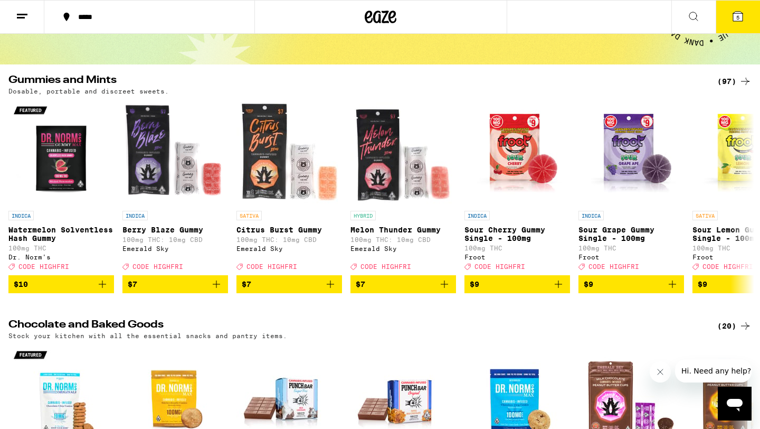
click at [737, 20] on span "5" at bounding box center [738, 17] width 3 height 6
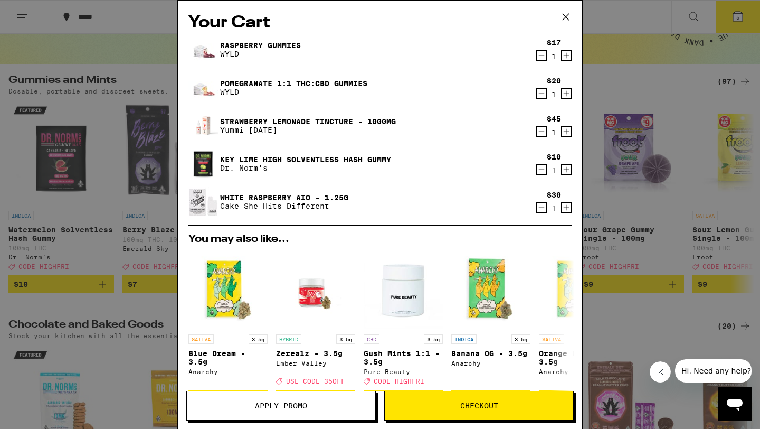
click at [457, 406] on span "Checkout" at bounding box center [479, 405] width 189 height 7
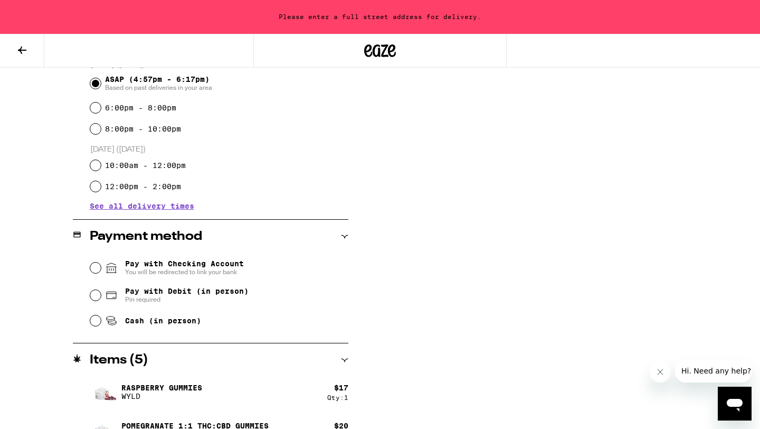
scroll to position [443, 0]
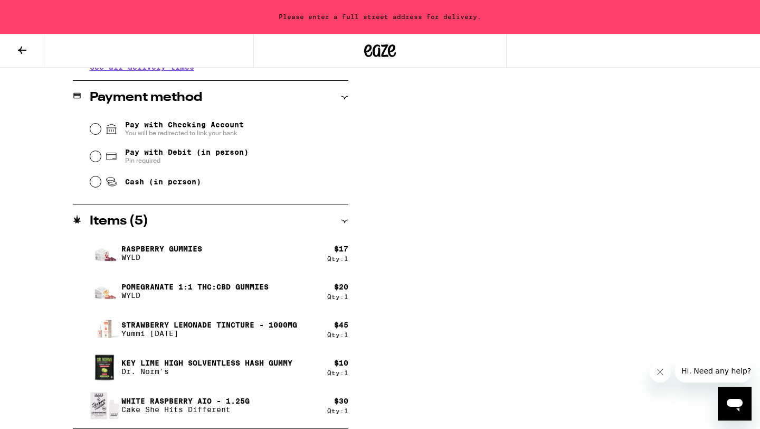
click at [21, 49] on icon at bounding box center [22, 49] width 8 height 7
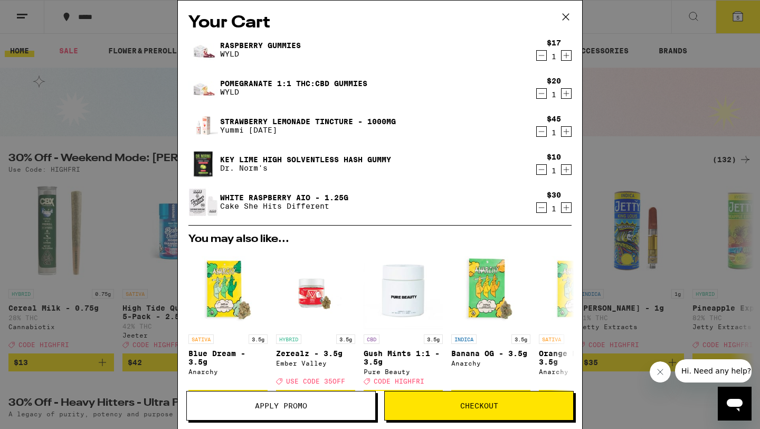
click at [341, 82] on link "Pomegranate 1:1 THC:CBD Gummies" at bounding box center [293, 83] width 147 height 8
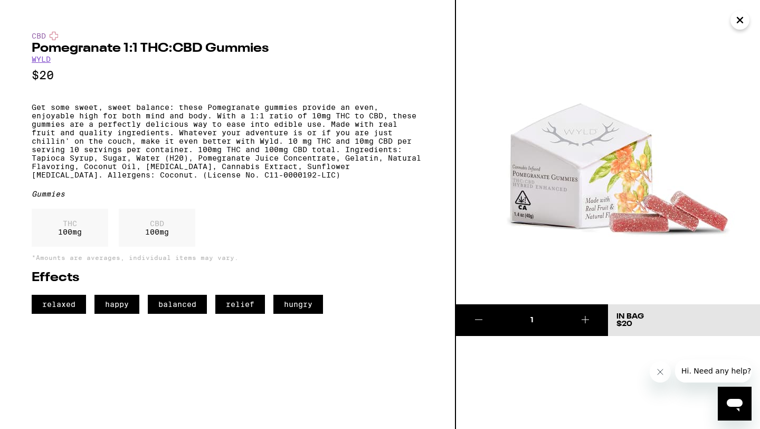
click at [743, 20] on icon "Close" at bounding box center [740, 20] width 13 height 16
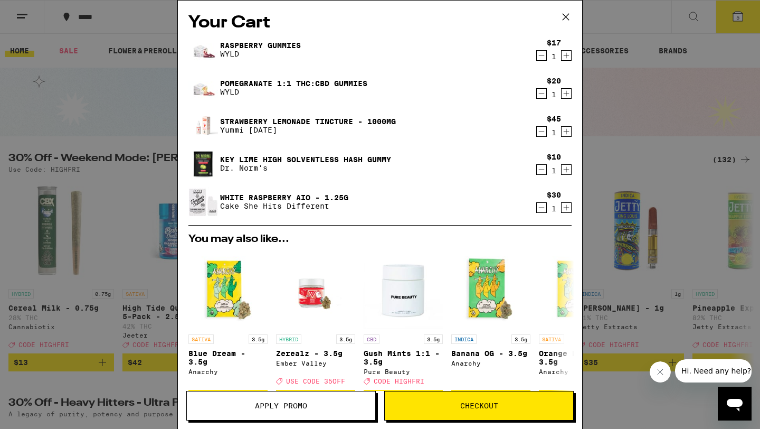
click at [290, 41] on link "Raspberry Gummies" at bounding box center [260, 45] width 81 height 8
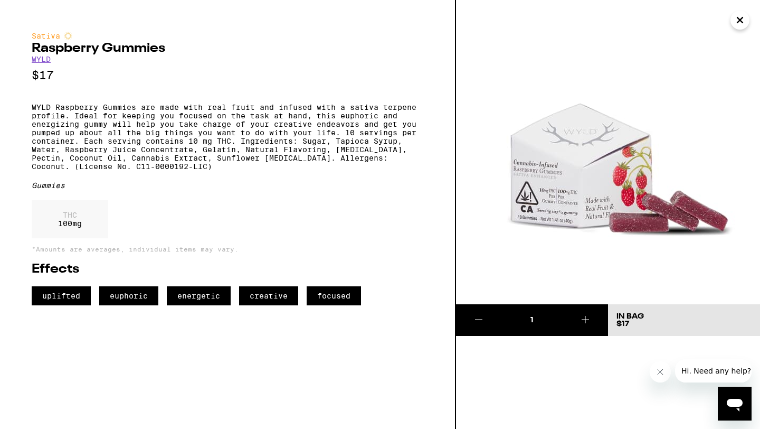
click at [483, 315] on icon at bounding box center [479, 319] width 13 height 13
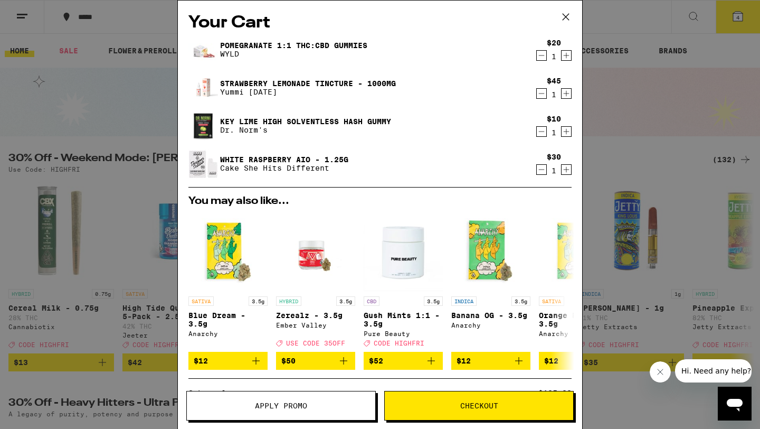
click at [359, 119] on link "Key Lime High Solventless Hash Gummy" at bounding box center [305, 121] width 171 height 8
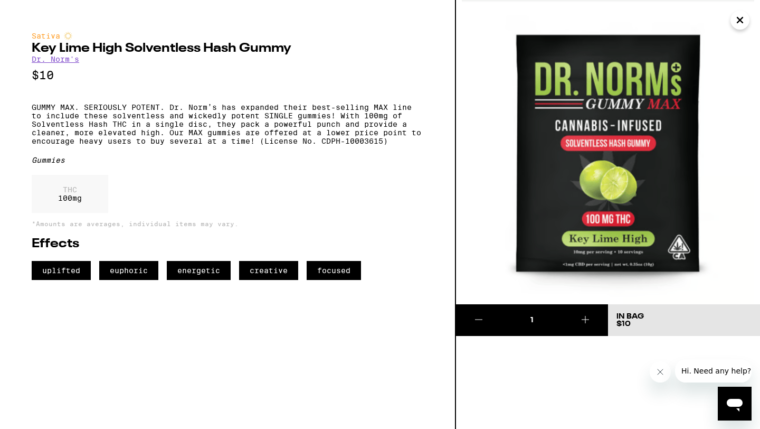
click at [600, 250] on img at bounding box center [608, 152] width 304 height 304
click at [744, 21] on icon "Close" at bounding box center [740, 20] width 13 height 16
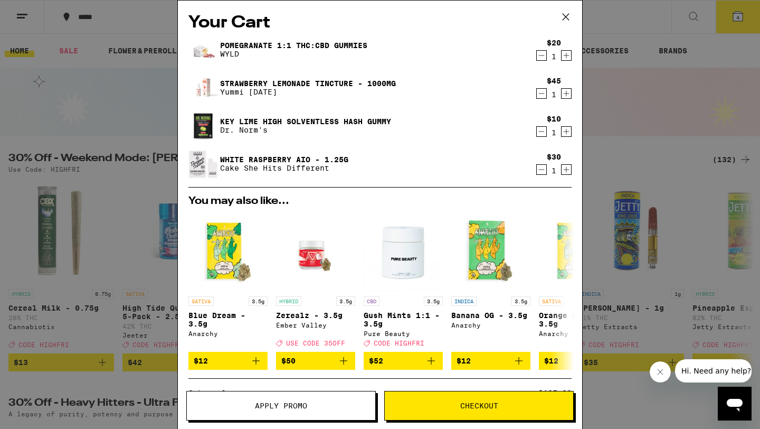
click at [542, 133] on icon "Decrement" at bounding box center [542, 131] width 10 height 13
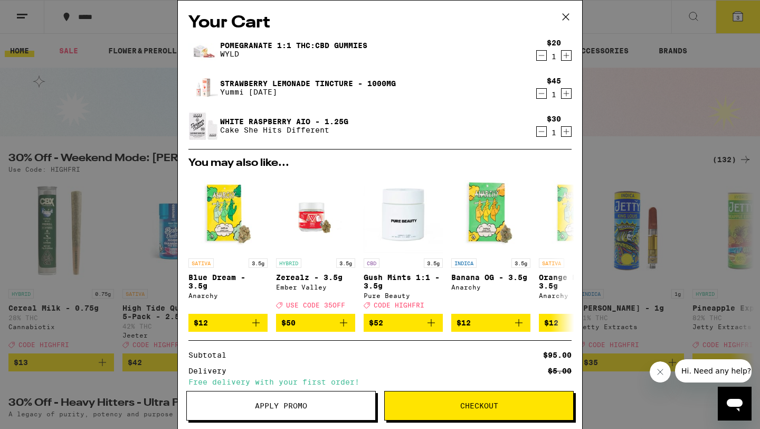
click at [564, 27] on button at bounding box center [566, 18] width 33 height 34
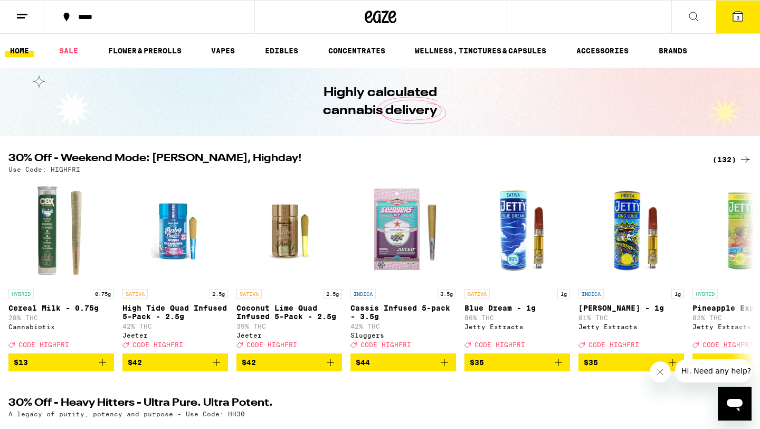
click at [293, 42] on ul "HOME SALE FLOWER & PREROLLS VAPES EDIBLES CONCENTRATES WELLNESS, TINCTURES & CA…" at bounding box center [380, 51] width 760 height 34
click at [292, 48] on link "EDIBLES" at bounding box center [282, 50] width 44 height 13
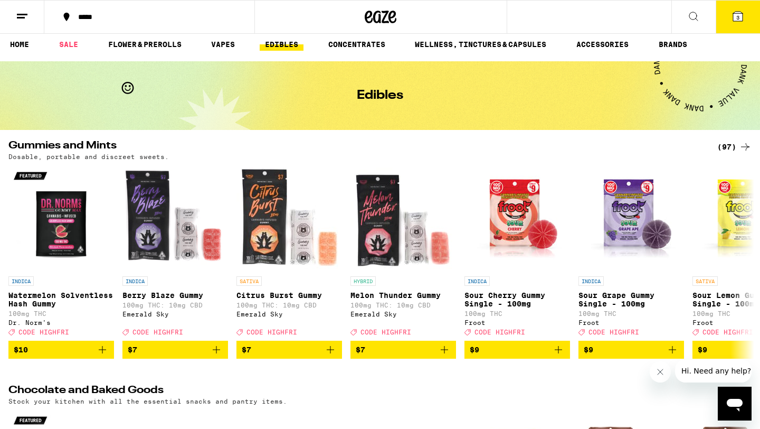
scroll to position [8, 0]
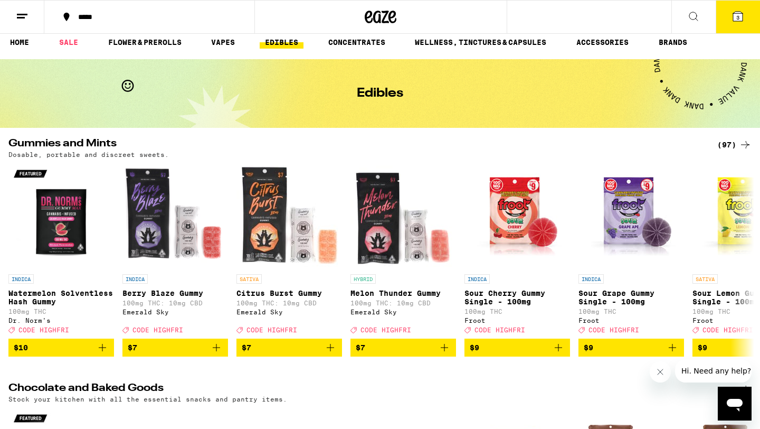
click at [33, 139] on h2 "Gummies and Mints" at bounding box center [354, 144] width 692 height 13
click at [745, 143] on icon at bounding box center [745, 144] width 13 height 13
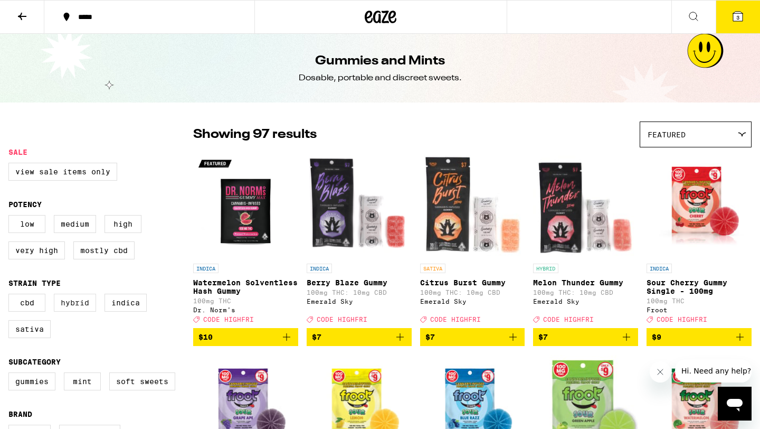
click at [62, 312] on label "Hybrid" at bounding box center [75, 303] width 42 height 18
click at [11, 296] on input "Hybrid" at bounding box center [11, 295] width 1 height 1
checkbox input "true"
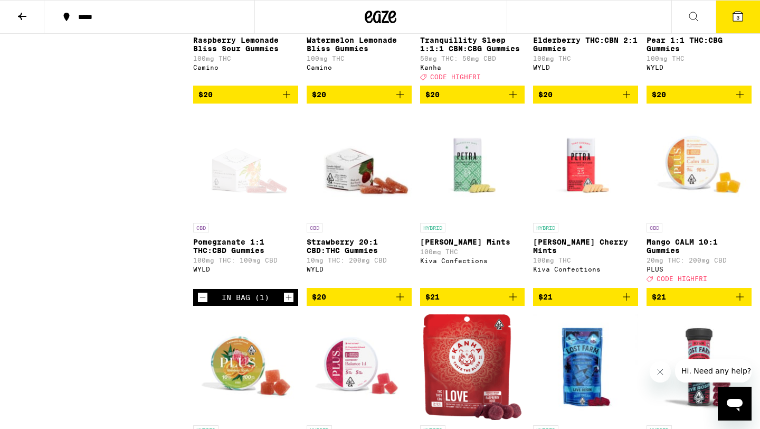
scroll to position [1109, 0]
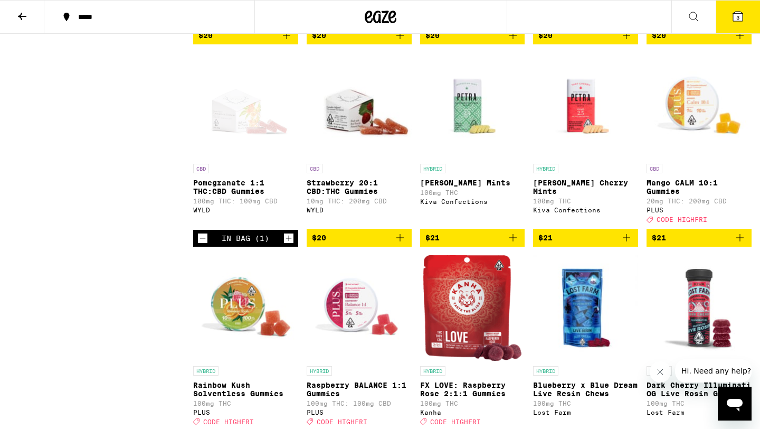
click at [243, 195] on p "Pomegranate 1:1 THC:CBD Gummies" at bounding box center [245, 187] width 105 height 17
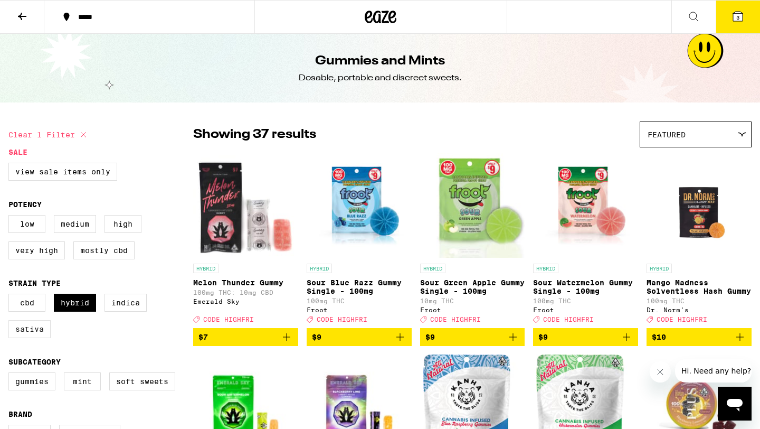
click at [32, 331] on label "Sativa" at bounding box center [29, 329] width 42 height 18
click at [11, 296] on input "Sativa" at bounding box center [11, 295] width 1 height 1
checkbox input "true"
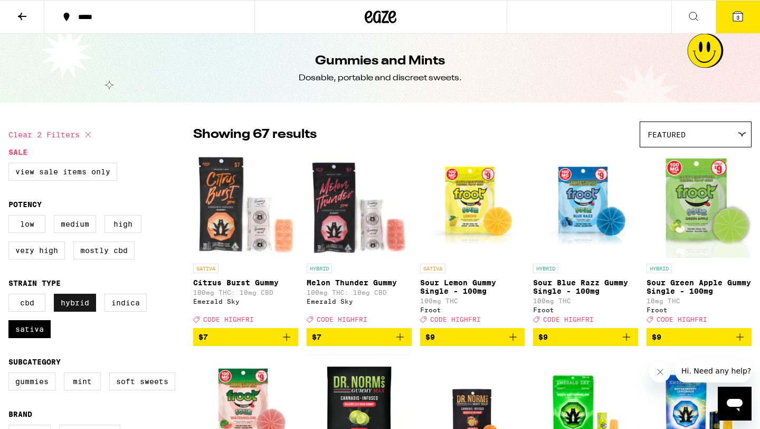
click at [72, 310] on label "Hybrid" at bounding box center [75, 303] width 42 height 18
click at [11, 296] on input "Hybrid" at bounding box center [11, 295] width 1 height 1
checkbox input "false"
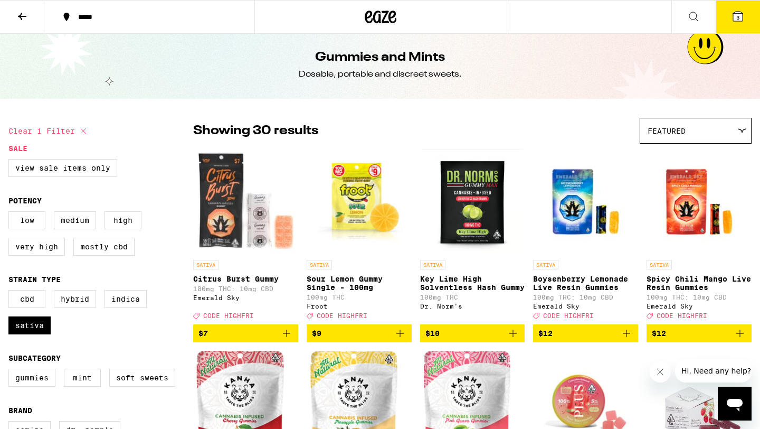
scroll to position [12, 0]
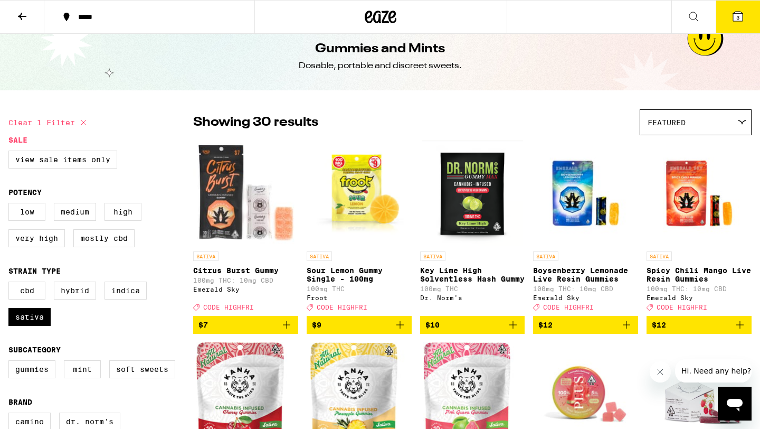
click at [474, 190] on img "Open page for Key Lime High Solventless Hash Gummy from Dr. Norm's" at bounding box center [473, 193] width 102 height 106
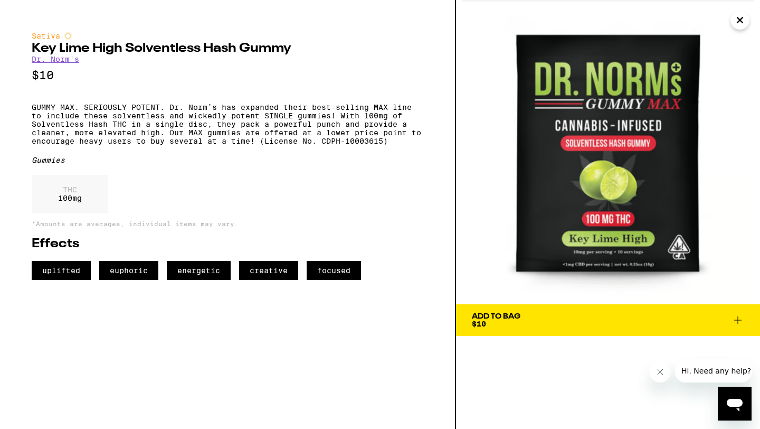
click at [484, 322] on span "$10" at bounding box center [479, 324] width 14 height 8
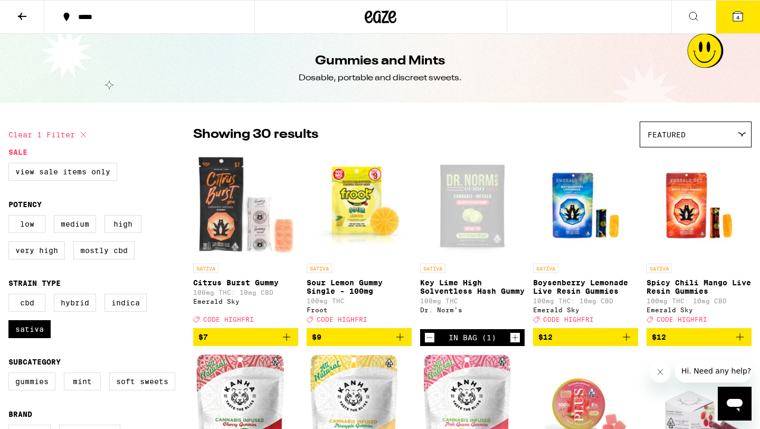
click at [741, 15] on icon at bounding box center [739, 17] width 10 height 10
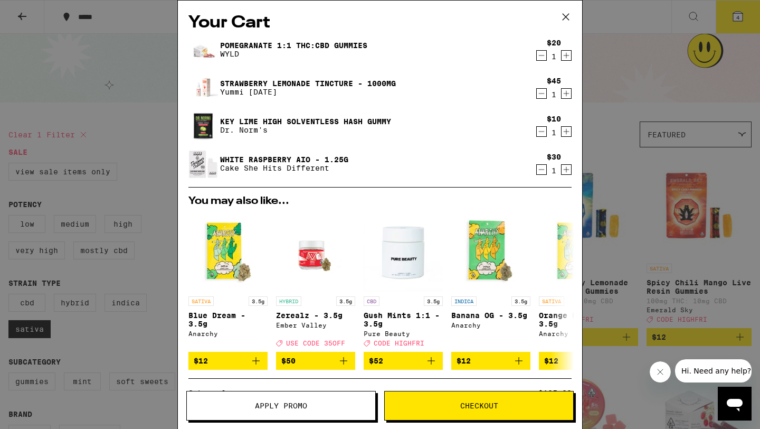
click at [283, 406] on span "Apply Promo" at bounding box center [281, 405] width 52 height 7
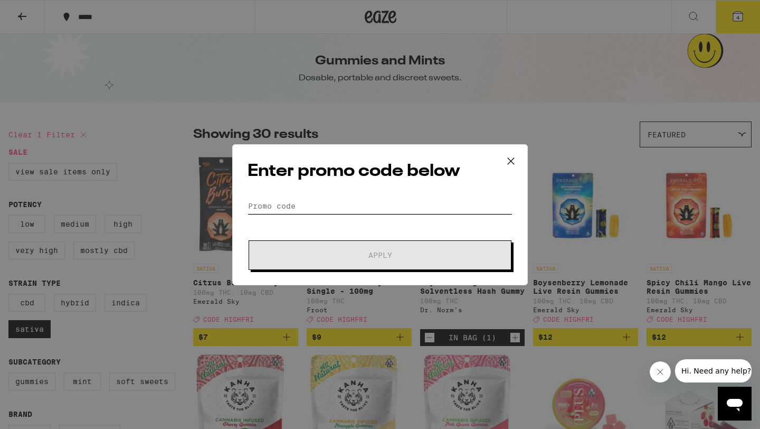
click at [324, 205] on input "Promo Code" at bounding box center [380, 206] width 265 height 16
paste input "HIGHFRI"
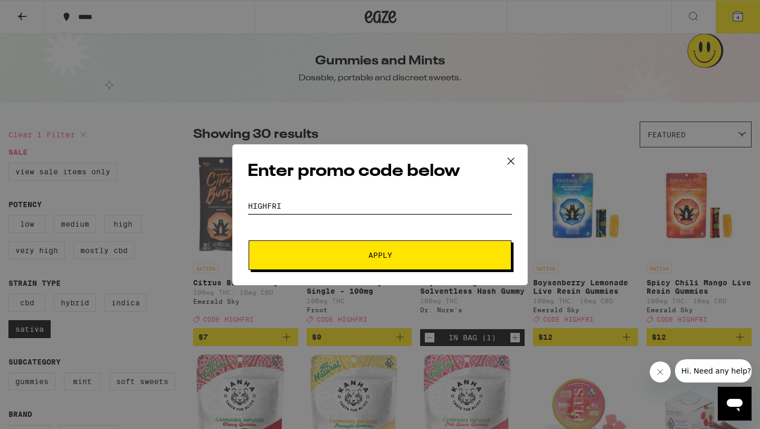
type input "HIGHFRI"
click at [355, 249] on button "Apply" at bounding box center [380, 255] width 263 height 30
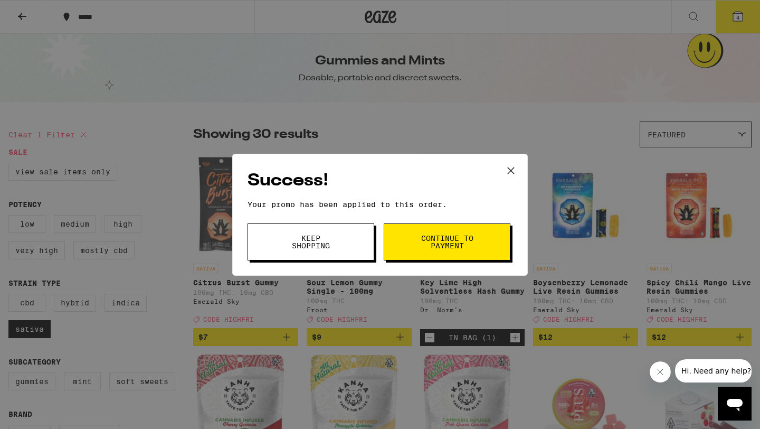
click at [417, 244] on button "Continue to payment" at bounding box center [447, 241] width 127 height 37
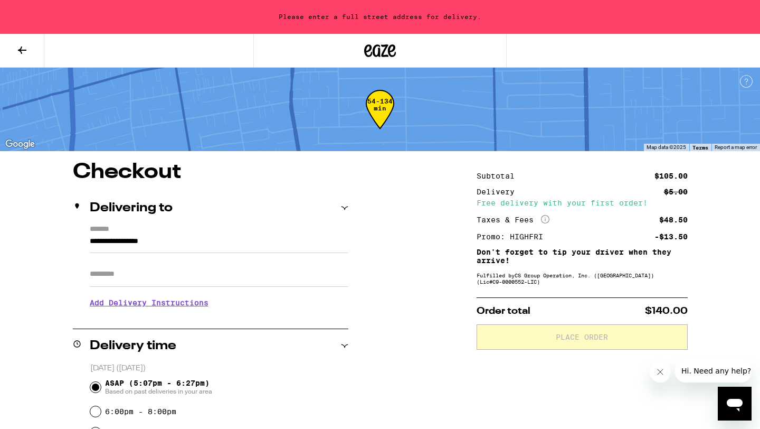
click at [546, 219] on icon "More Info" at bounding box center [545, 219] width 8 height 8
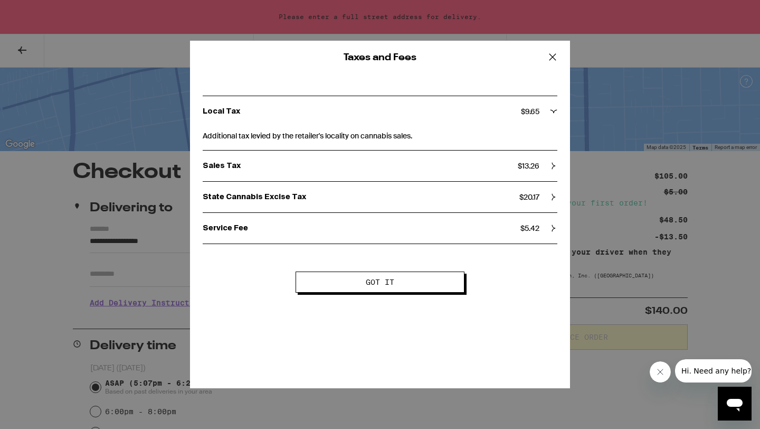
click at [538, 198] on span "$ 20.17" at bounding box center [530, 197] width 20 height 10
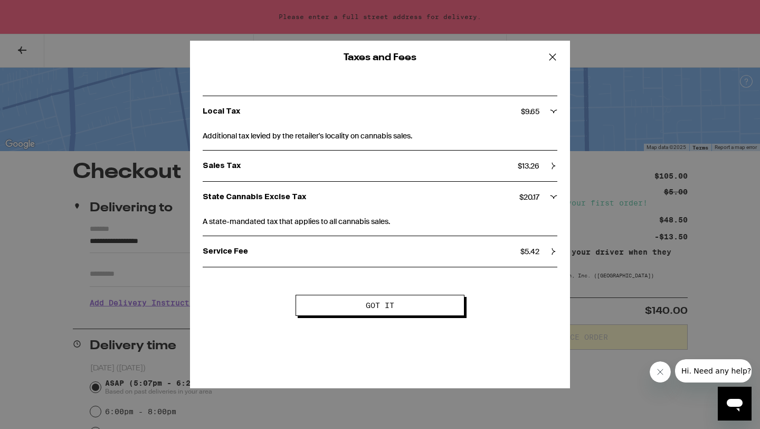
click at [457, 309] on button "Got it" at bounding box center [380, 305] width 169 height 21
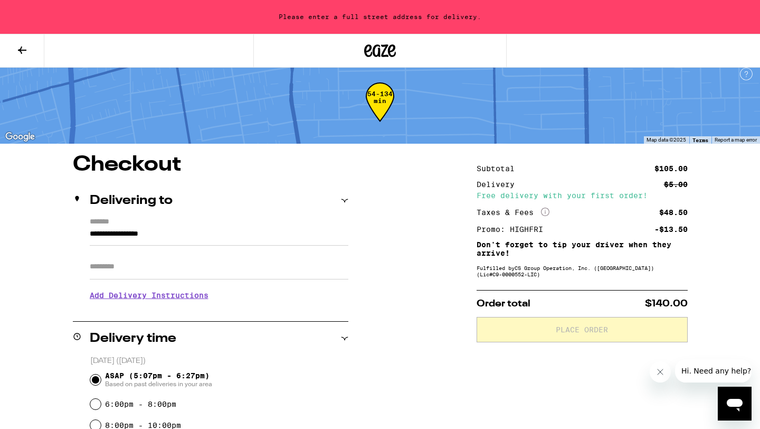
scroll to position [8, 0]
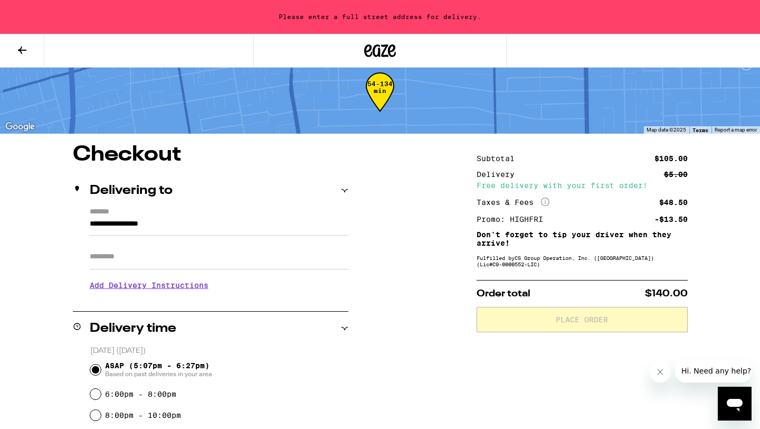
scroll to position [0, 0]
